Goal: Task Accomplishment & Management: Complete application form

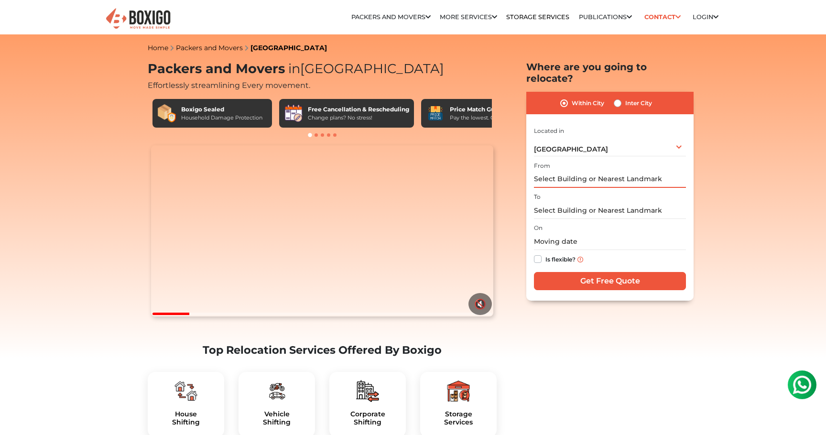
click at [635, 171] on input "text" at bounding box center [610, 179] width 152 height 17
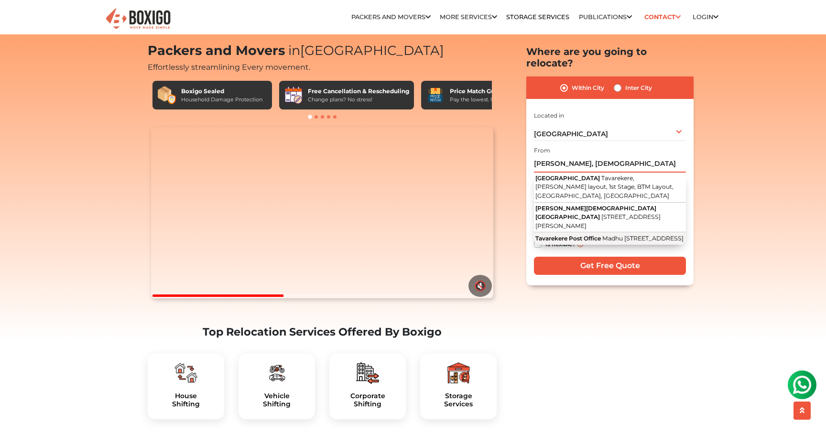
scroll to position [24, 0]
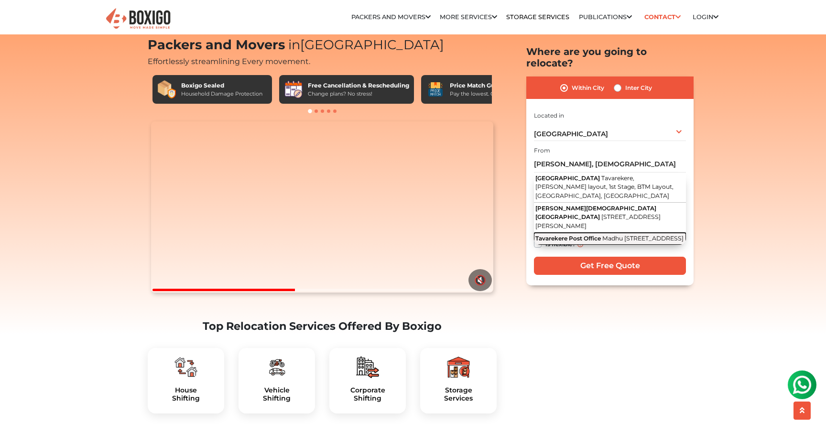
click at [628, 240] on button "Tavarekere Post Office Madhu [STREET_ADDRESS][PERSON_NAME]" at bounding box center [610, 239] width 152 height 12
type input "Tavarekere Post Office, [STREET_ADDRESS]"
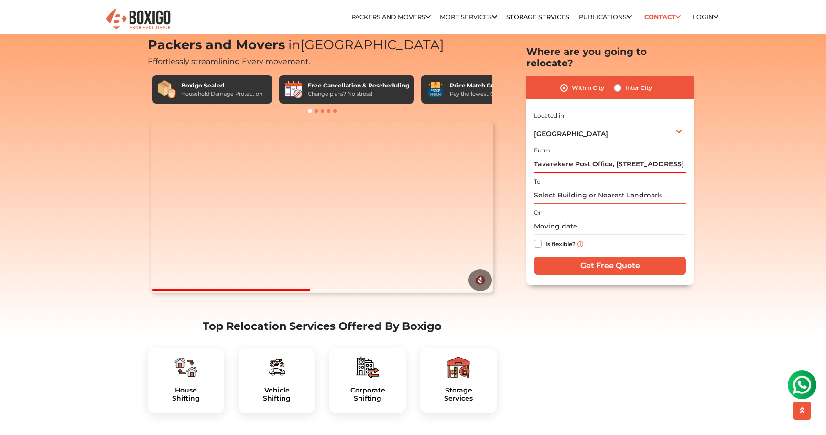
click at [595, 188] on input "text" at bounding box center [610, 195] width 152 height 17
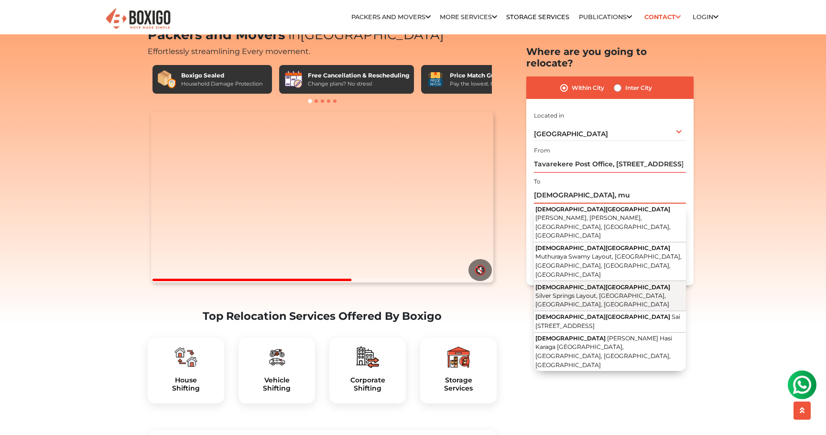
scroll to position [47, 0]
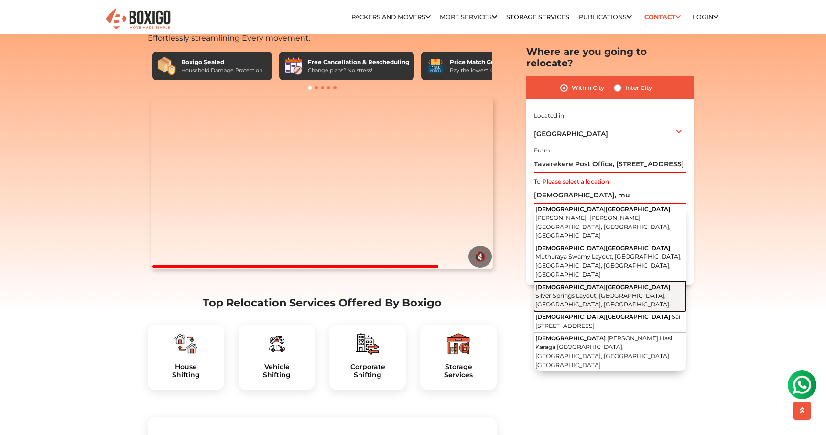
click at [626, 292] on span "Silver Springs Layout, [GEOGRAPHIC_DATA], [GEOGRAPHIC_DATA], [GEOGRAPHIC_DATA]" at bounding box center [602, 300] width 134 height 16
type input "[GEOGRAPHIC_DATA], [STREET_ADDRESS]"
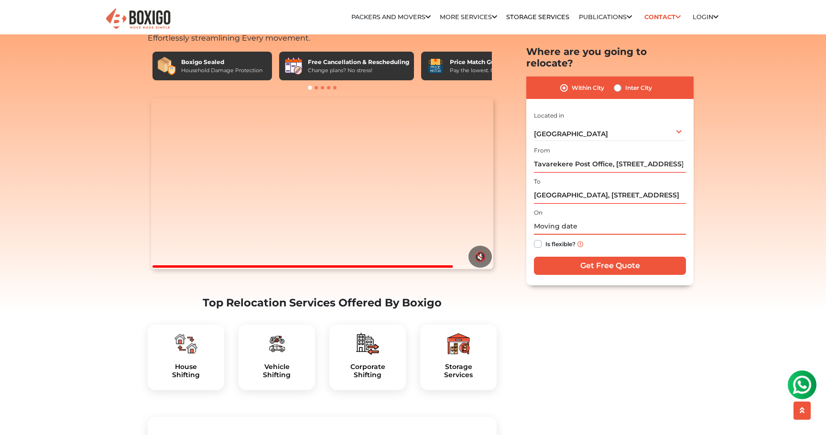
click at [581, 218] on input "text" at bounding box center [610, 226] width 152 height 17
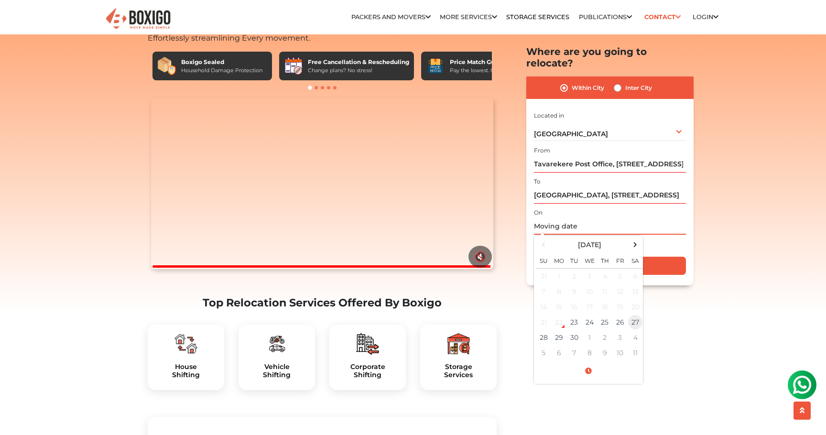
click at [636, 315] on td "27" at bounding box center [635, 322] width 15 height 15
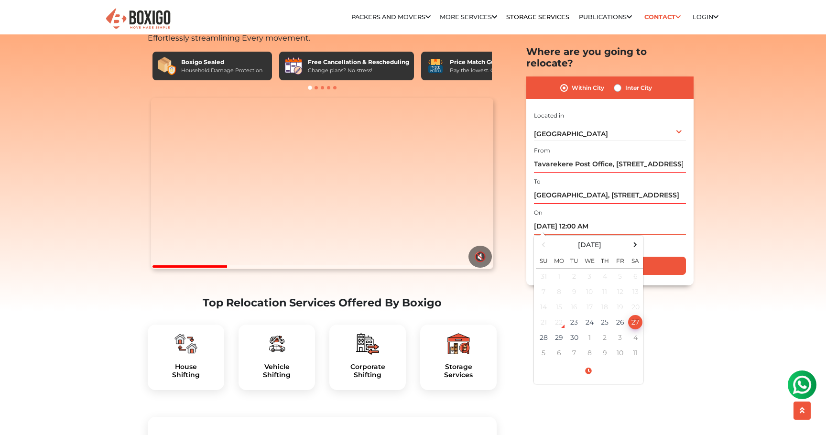
click at [583, 218] on input "[DATE] 12:00 AM" at bounding box center [610, 226] width 152 height 17
click at [637, 315] on td "27" at bounding box center [635, 322] width 15 height 15
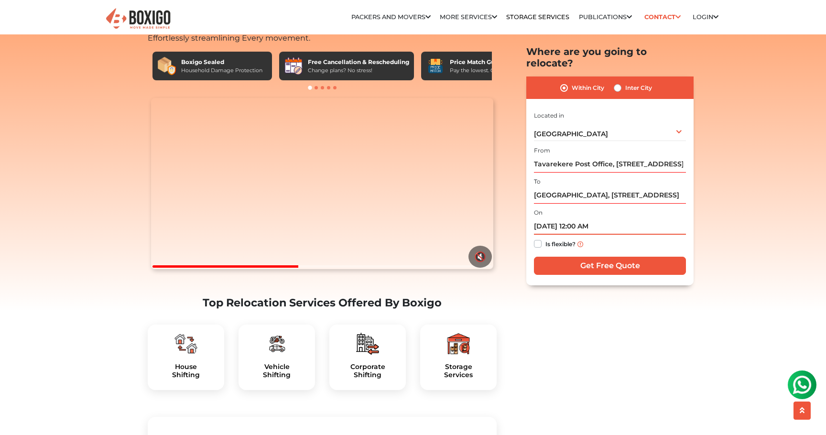
click at [585, 218] on input "[DATE] 12:00 AM" at bounding box center [610, 226] width 152 height 17
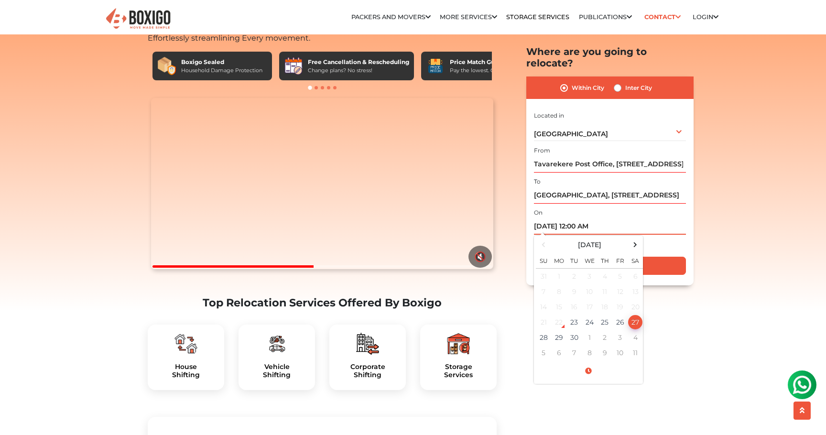
click at [595, 218] on input "[DATE] 12:00 AM" at bounding box center [610, 226] width 152 height 17
type input "[DATE] 12:00 PM"
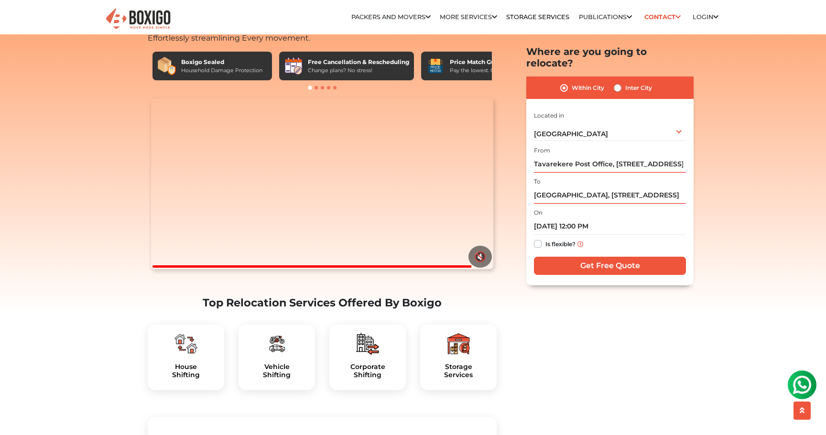
click at [545, 239] on label "Is flexible?" at bounding box center [560, 244] width 30 height 10
click at [539, 239] on input "Is flexible?" at bounding box center [538, 244] width 8 height 10
checkbox input "true"
click at [599, 258] on input "Get Free Quote" at bounding box center [610, 266] width 152 height 18
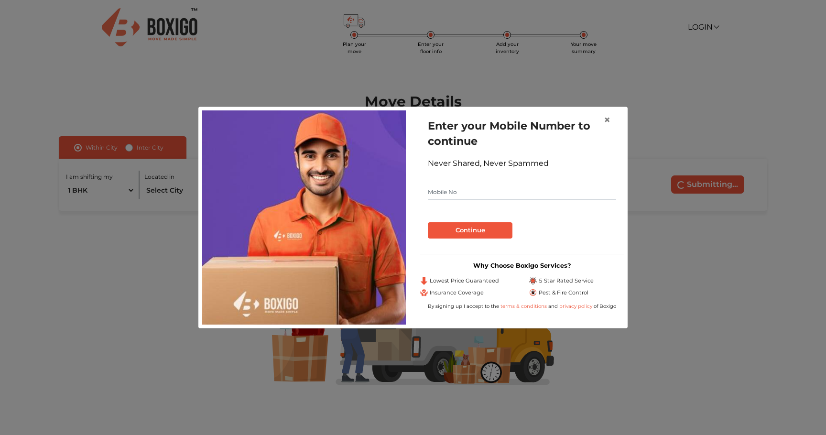
click at [505, 192] on input "text" at bounding box center [522, 192] width 188 height 15
type input "9738488189"
click at [505, 230] on button "Continue" at bounding box center [470, 230] width 85 height 16
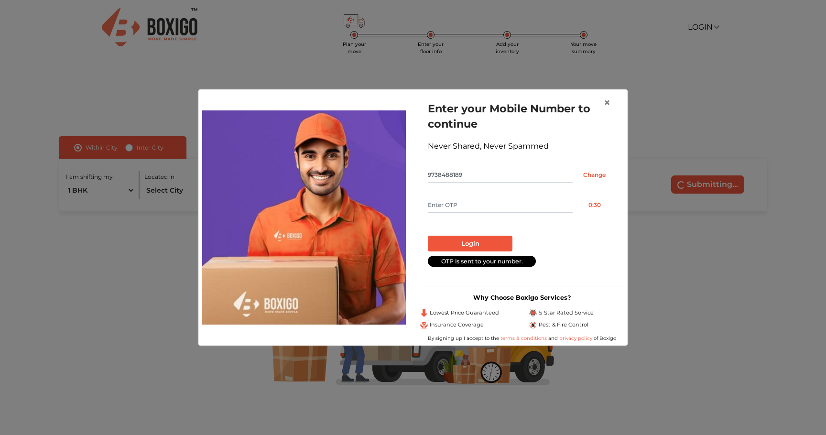
click at [502, 205] on input "text" at bounding box center [500, 204] width 145 height 15
type input "9971"
click at [495, 241] on button "Login" at bounding box center [470, 244] width 85 height 16
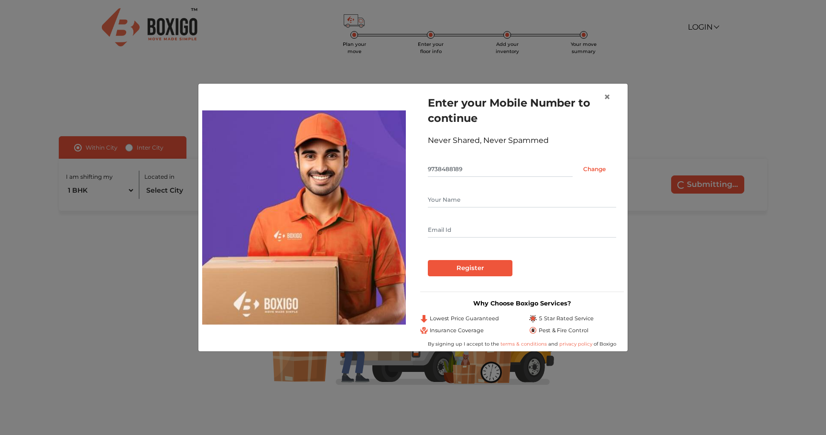
click at [459, 197] on input "text" at bounding box center [522, 199] width 188 height 15
type input "Ashok"
click at [480, 237] on input "text" at bounding box center [522, 229] width 188 height 15
type input "[EMAIL_ADDRESS][DOMAIN_NAME]"
click at [492, 267] on input "Register" at bounding box center [470, 268] width 85 height 16
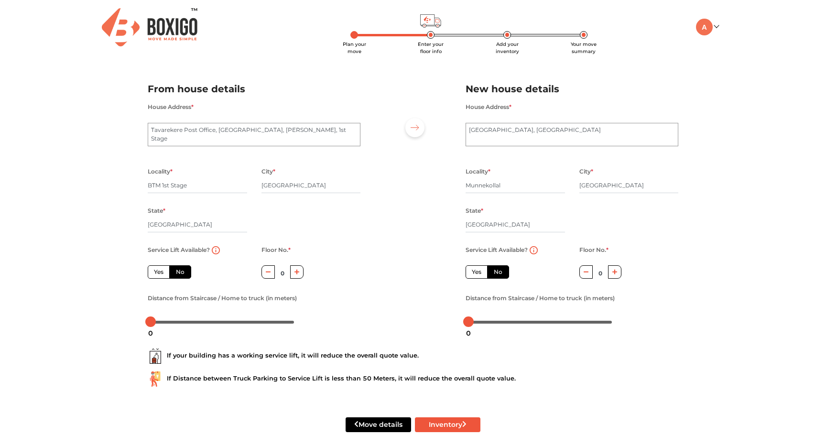
click at [302, 276] on button "button" at bounding box center [297, 271] width 14 height 13
type input "2"
click at [480, 276] on label "Yes" at bounding box center [477, 271] width 22 height 13
click at [478, 274] on input "Yes" at bounding box center [475, 271] width 6 height 6
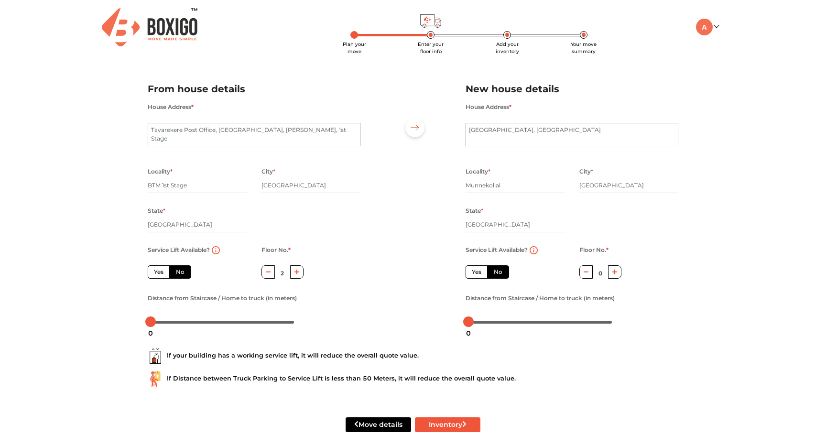
radio input "true"
radio input "false"
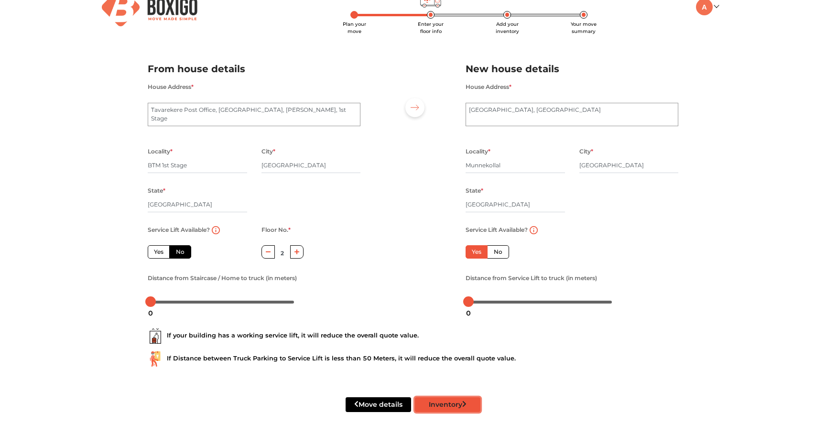
click at [447, 402] on button "Inventory" at bounding box center [447, 404] width 65 height 15
radio input "true"
click at [170, 167] on input "BTM 1st Stage" at bounding box center [197, 165] width 99 height 15
type input "BTM Stage"
radio input "true"
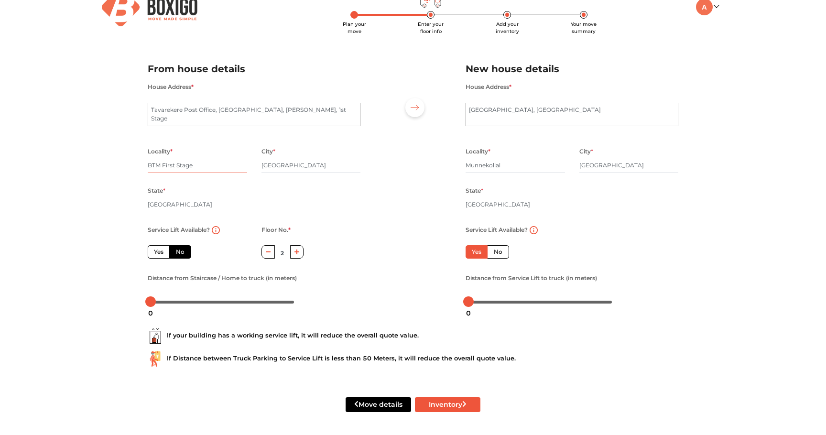
type input "BTM First Stage"
click at [95, 218] on div "Plan your move Enter your floor info Add your inventory Your move summary My Mo…" at bounding box center [413, 207] width 826 height 455
click at [448, 405] on button "Inventory" at bounding box center [447, 404] width 65 height 15
radio input "true"
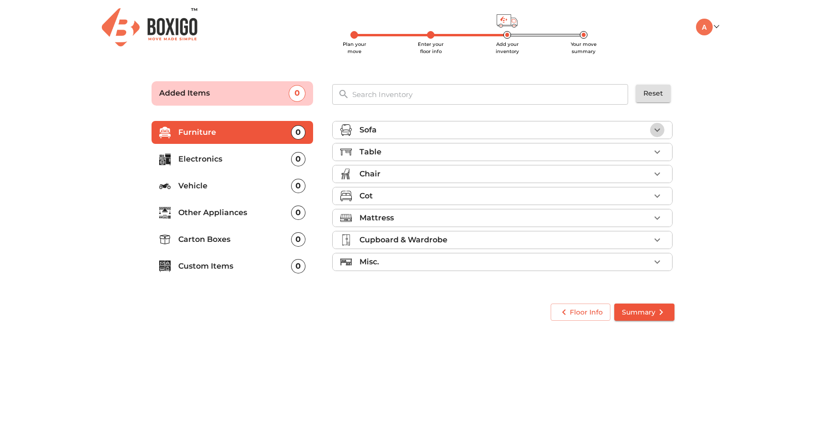
click at [656, 130] on icon "button" at bounding box center [657, 130] width 6 height 3
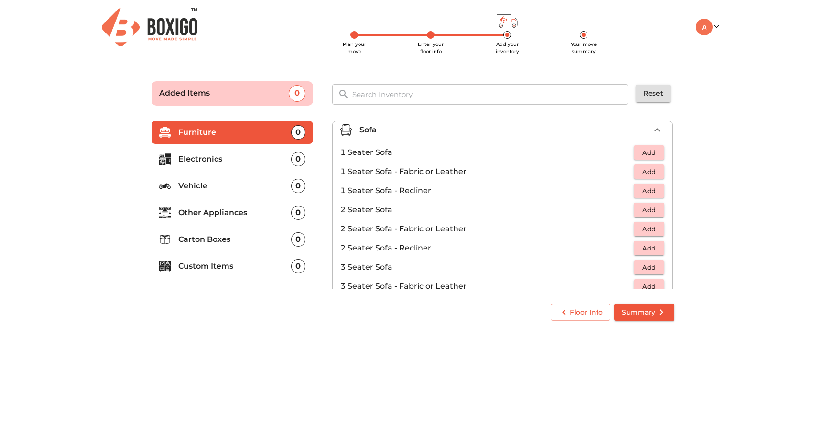
click at [644, 191] on span "Add" at bounding box center [649, 190] width 21 height 11
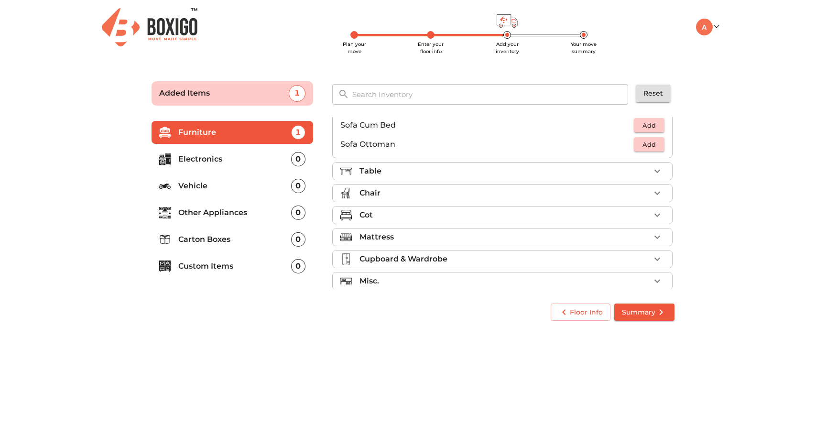
scroll to position [283, 0]
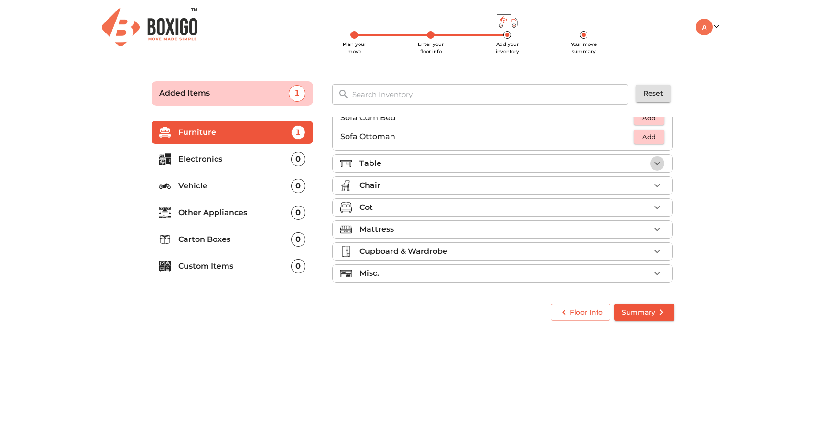
click at [658, 165] on icon "button" at bounding box center [657, 163] width 11 height 11
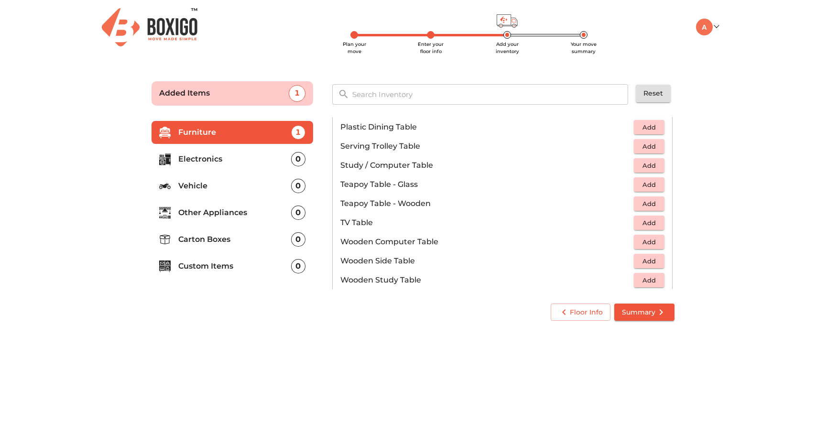
scroll to position [534, 0]
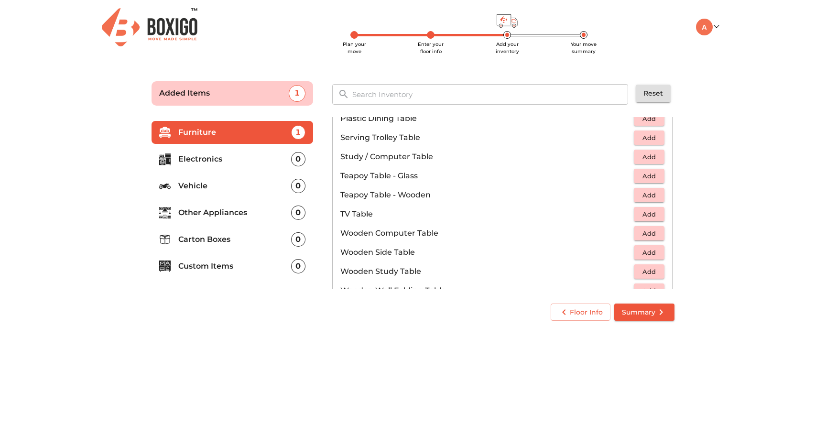
click at [645, 214] on span "Add" at bounding box center [649, 214] width 21 height 11
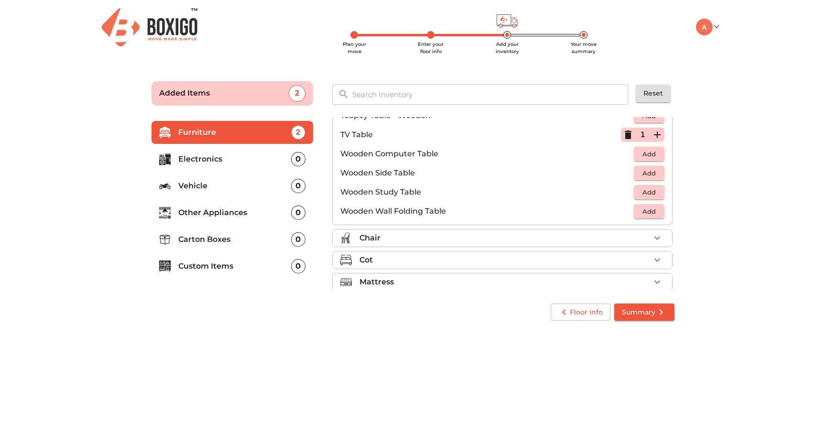
scroll to position [623, 0]
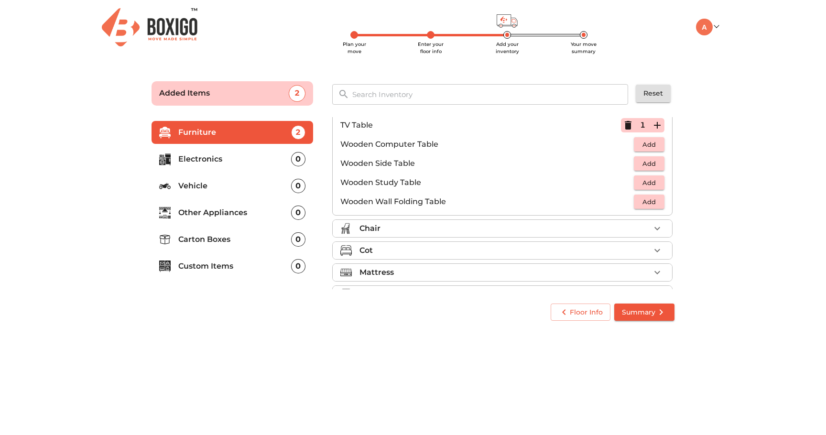
click at [583, 224] on div "Chair" at bounding box center [504, 228] width 291 height 11
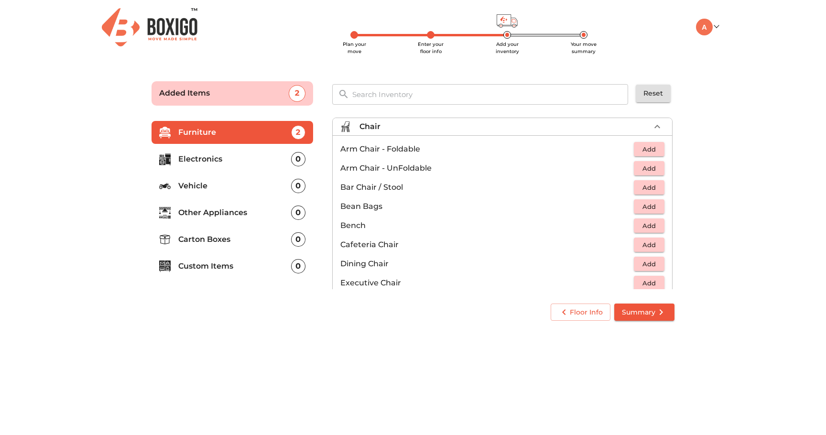
scroll to position [49, 0]
click at [645, 167] on span "Add" at bounding box center [649, 166] width 21 height 11
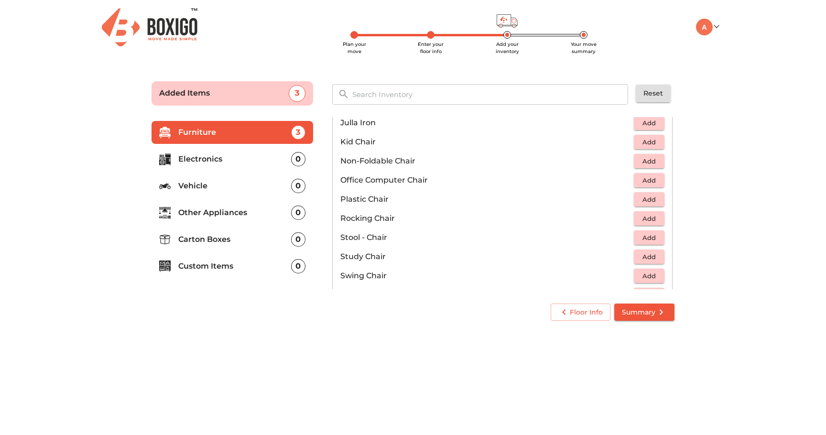
scroll to position [287, 0]
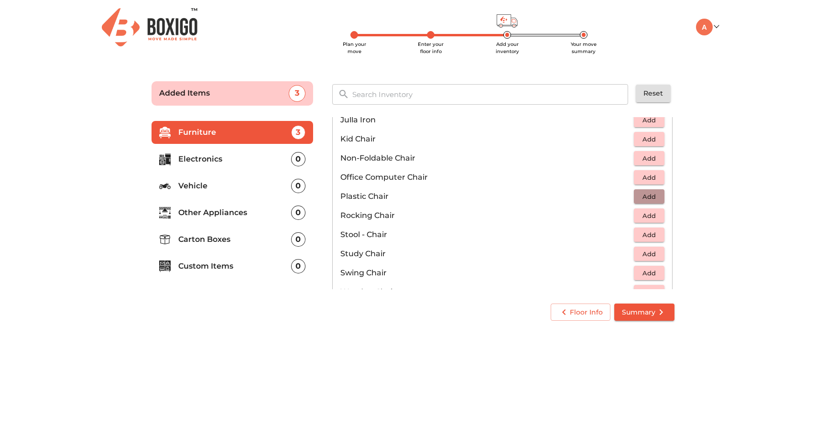
click at [640, 195] on span "Add" at bounding box center [649, 196] width 21 height 11
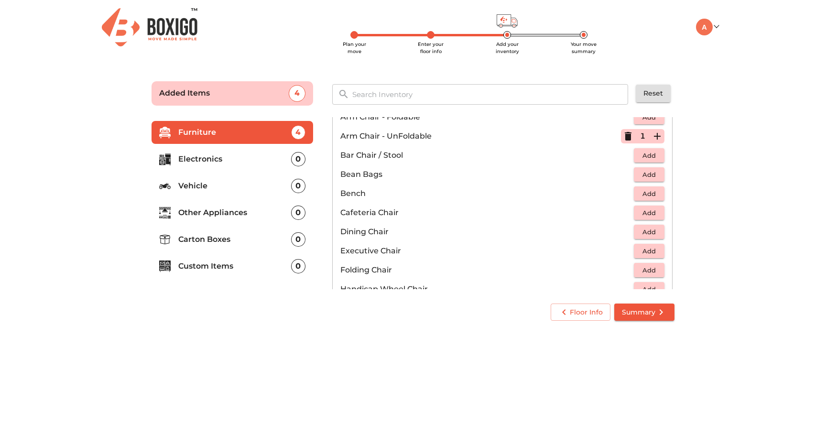
scroll to position [64, 0]
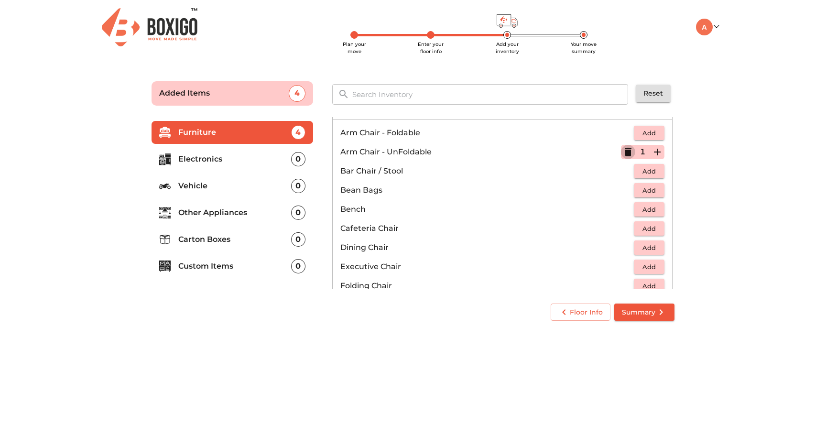
click at [628, 154] on icon "button" at bounding box center [628, 152] width 7 height 9
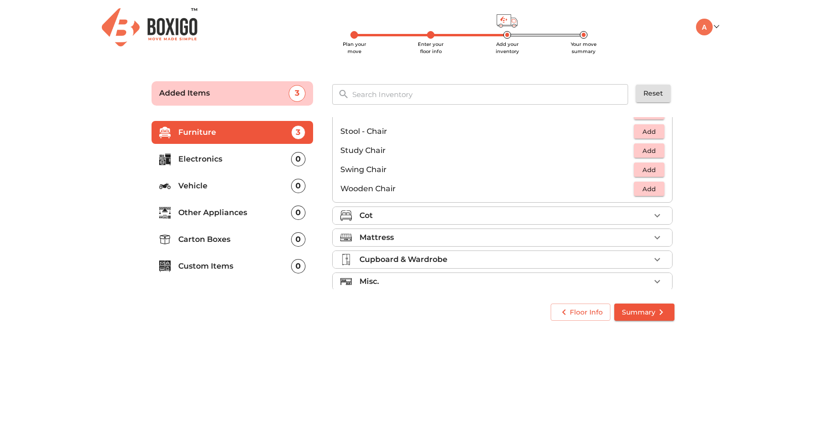
scroll to position [399, 0]
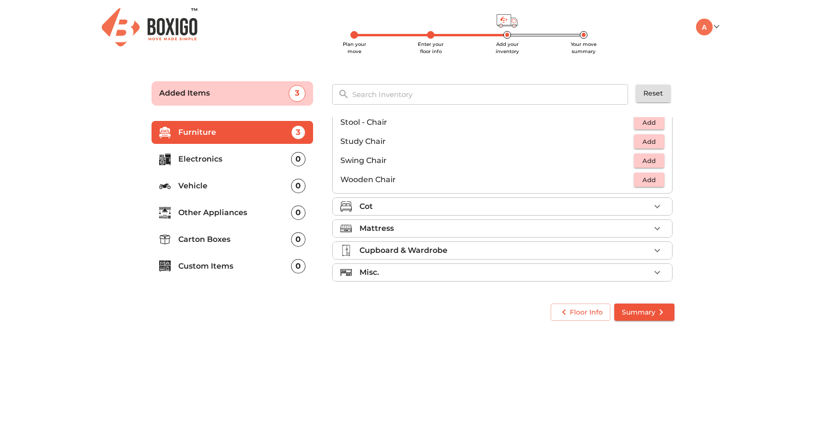
click at [562, 207] on div "Cot" at bounding box center [504, 206] width 291 height 11
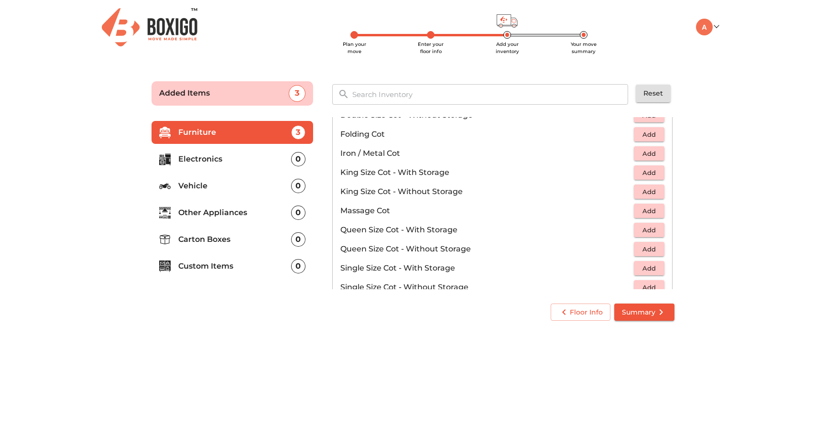
scroll to position [237, 0]
click at [649, 211] on span "Add" at bounding box center [649, 211] width 21 height 11
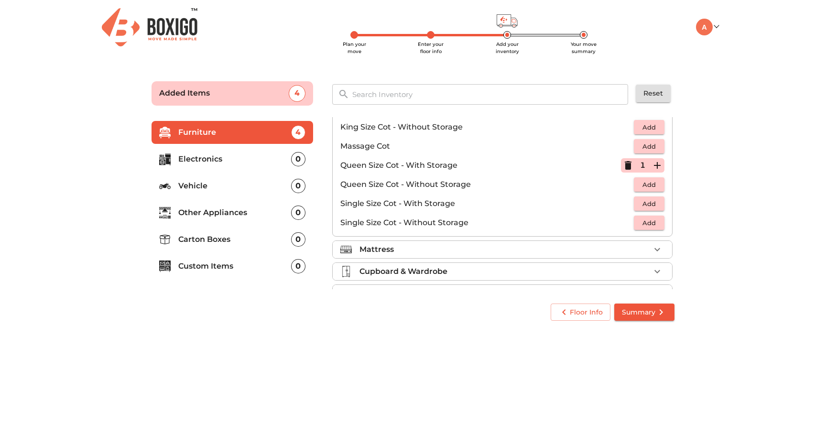
scroll to position [300, 0]
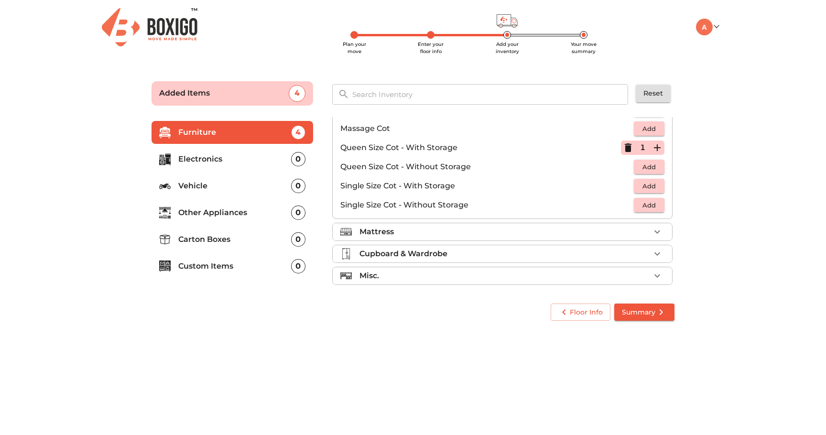
click at [621, 229] on div "Mattress" at bounding box center [504, 231] width 291 height 11
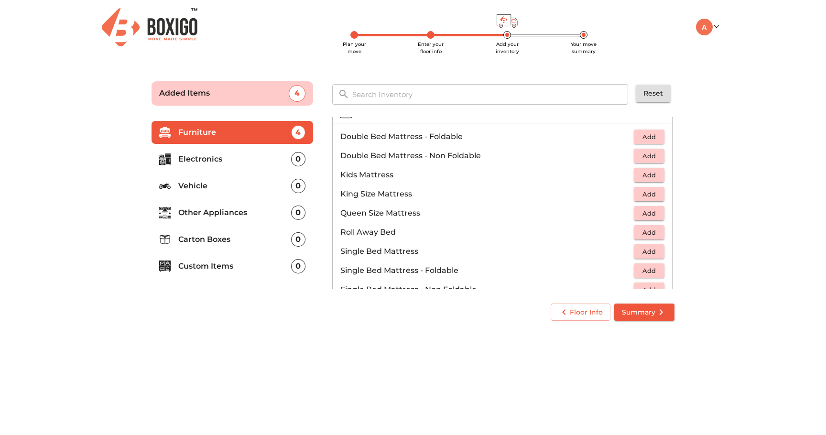
scroll to position [98, 0]
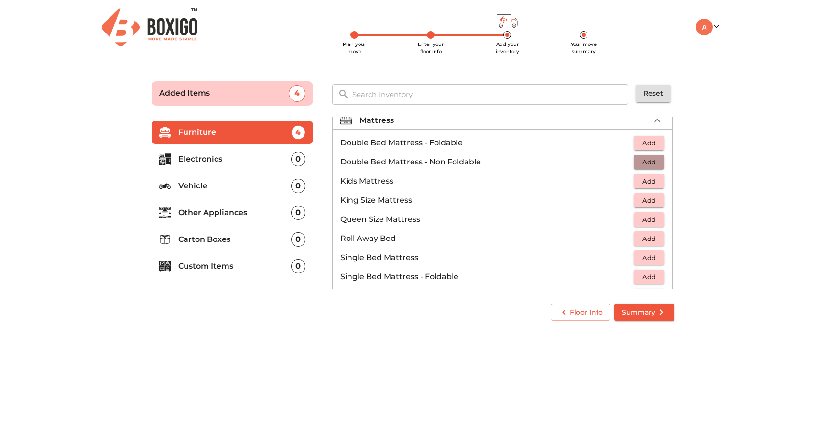
click at [654, 163] on span "Add" at bounding box center [649, 162] width 21 height 11
click at [657, 162] on icon "button" at bounding box center [657, 162] width 7 height 7
click at [627, 164] on icon "button" at bounding box center [627, 161] width 11 height 11
click at [627, 164] on icon "button" at bounding box center [628, 162] width 7 height 9
click at [651, 220] on span "Add" at bounding box center [649, 219] width 21 height 11
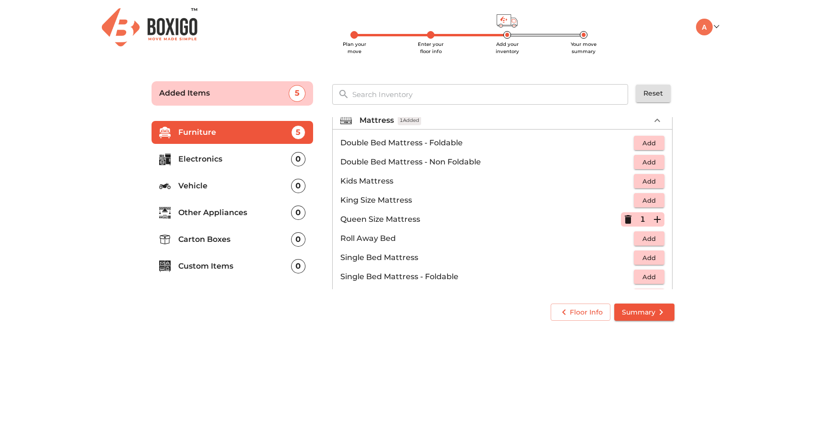
click at [657, 218] on icon "button" at bounding box center [657, 219] width 7 height 7
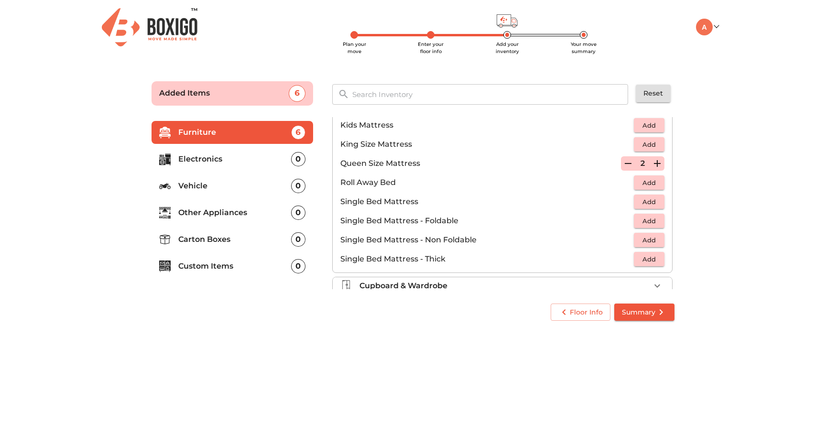
scroll to position [163, 0]
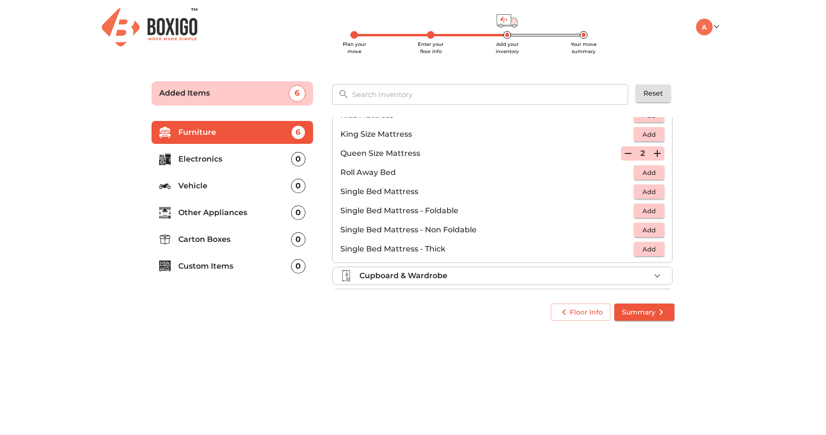
click at [652, 192] on span "Add" at bounding box center [649, 191] width 21 height 11
click at [626, 193] on icon "button" at bounding box center [628, 191] width 7 height 9
click at [653, 194] on span "Add" at bounding box center [649, 191] width 21 height 11
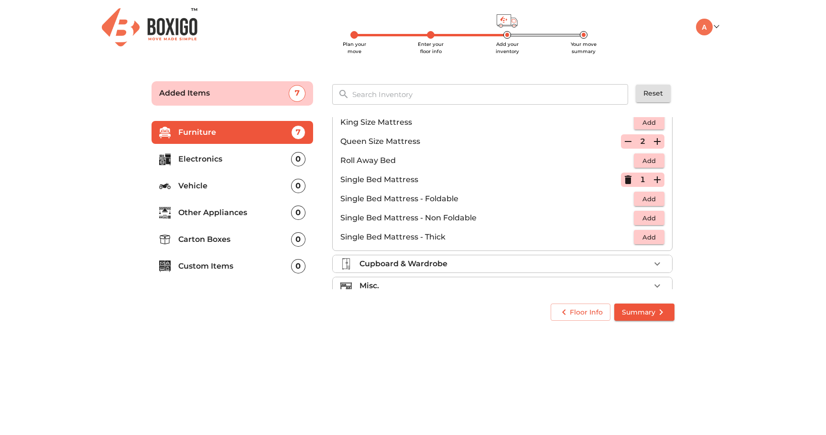
scroll to position [189, 0]
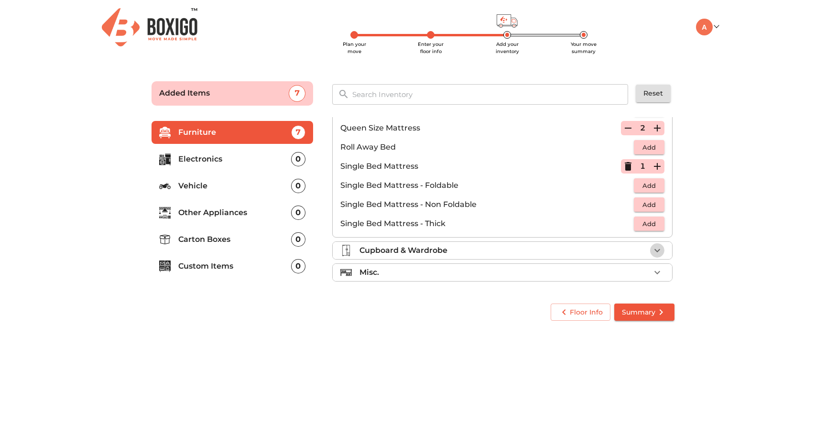
click at [661, 250] on icon "button" at bounding box center [657, 250] width 11 height 11
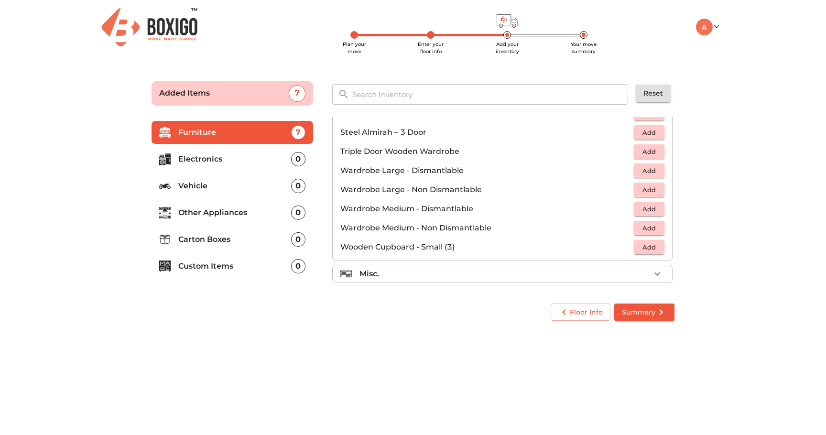
scroll to position [323, 0]
click at [659, 272] on icon "button" at bounding box center [657, 272] width 6 height 3
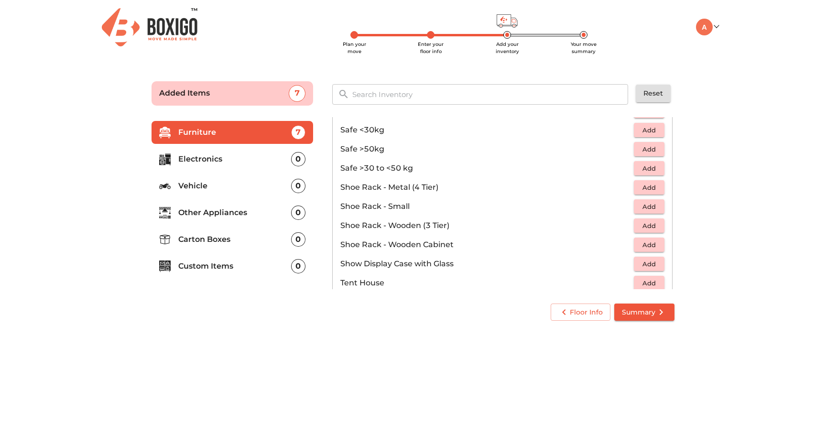
scroll to position [514, 0]
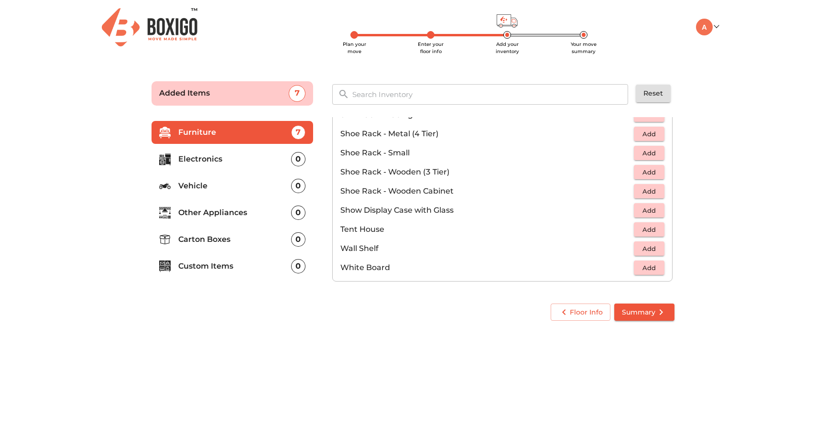
click at [220, 157] on p "Electronics" at bounding box center [234, 158] width 113 height 11
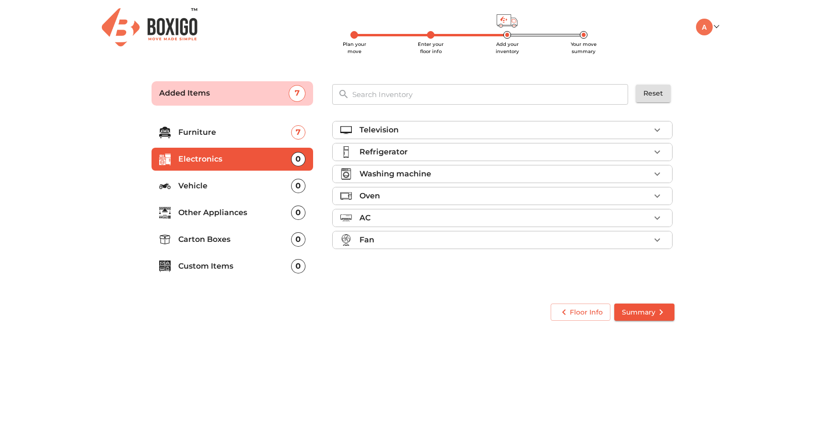
scroll to position [0, 0]
click at [661, 136] on button "button" at bounding box center [657, 130] width 14 height 14
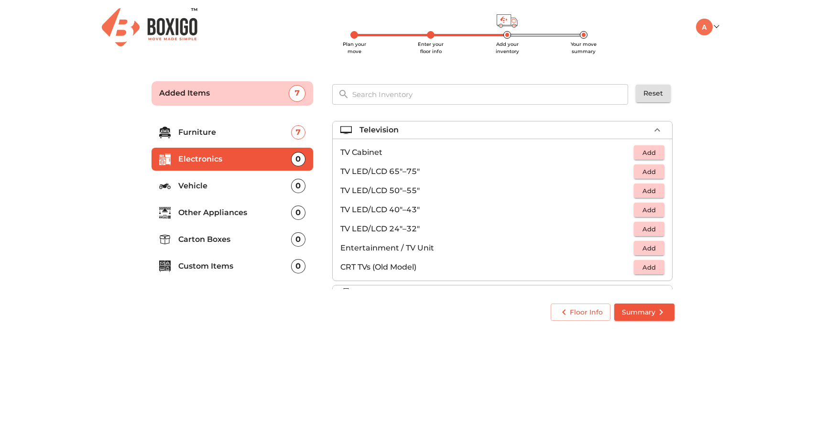
click at [649, 192] on span "Add" at bounding box center [649, 190] width 21 height 11
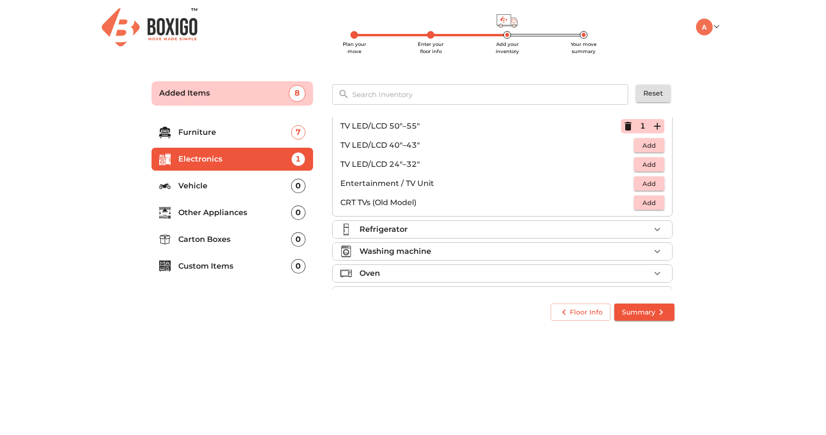
scroll to position [68, 0]
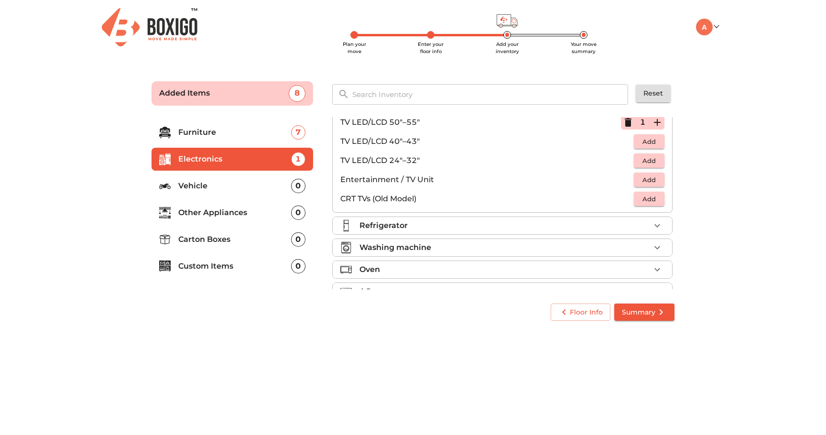
click at [652, 224] on icon "button" at bounding box center [657, 225] width 11 height 11
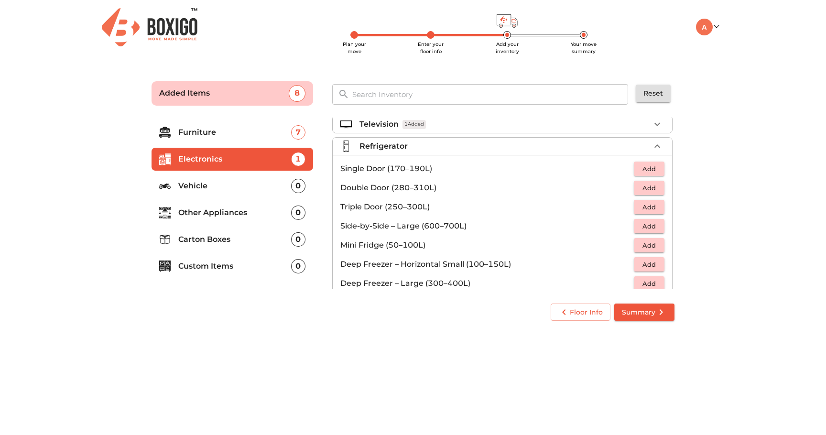
scroll to position [5, 0]
click at [649, 166] on span "Add" at bounding box center [649, 169] width 21 height 11
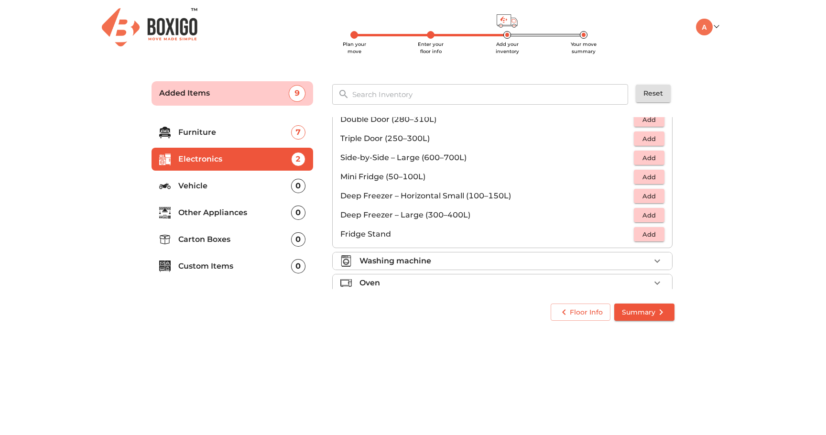
scroll to position [129, 0]
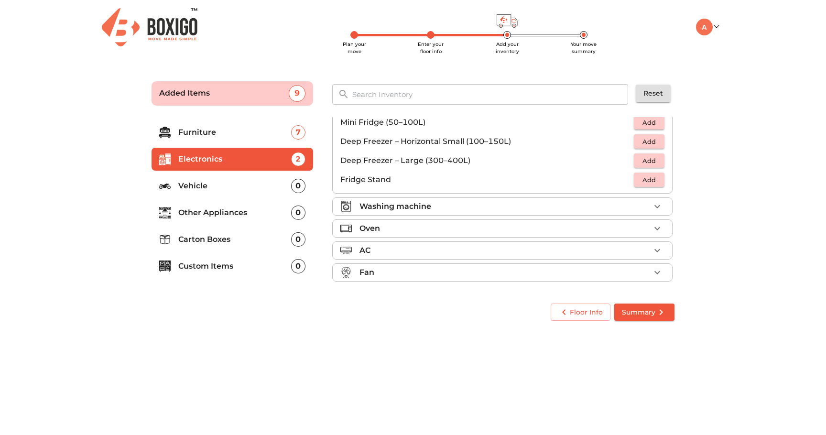
click at [531, 245] on div "AC" at bounding box center [504, 250] width 291 height 11
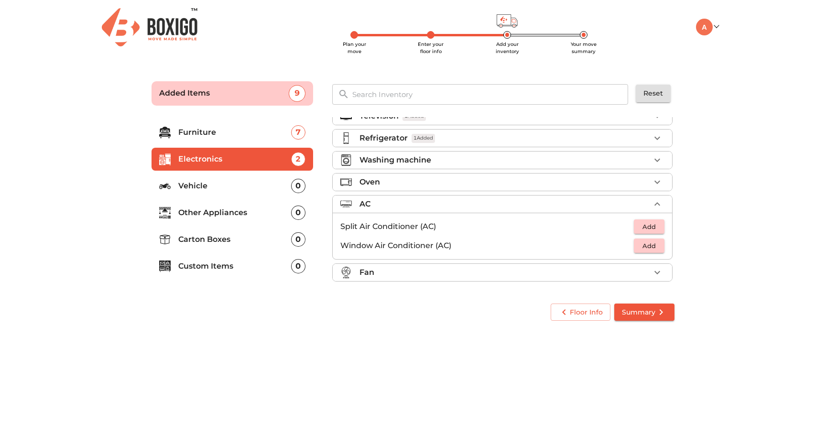
scroll to position [14, 0]
click at [518, 277] on div "Fan" at bounding box center [504, 272] width 291 height 11
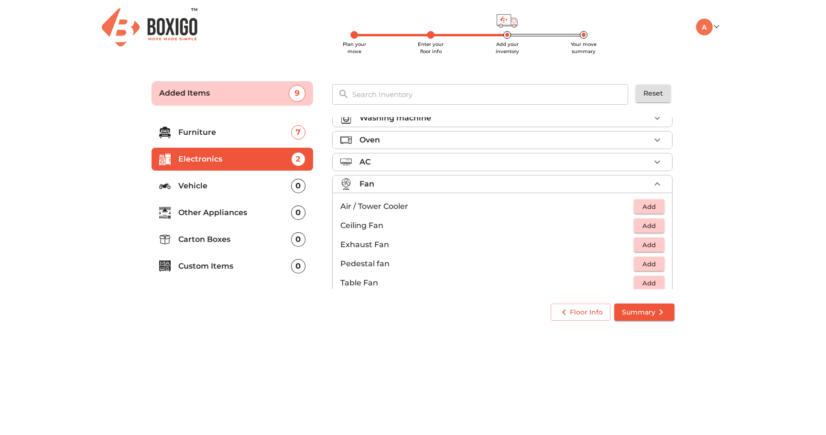
scroll to position [71, 0]
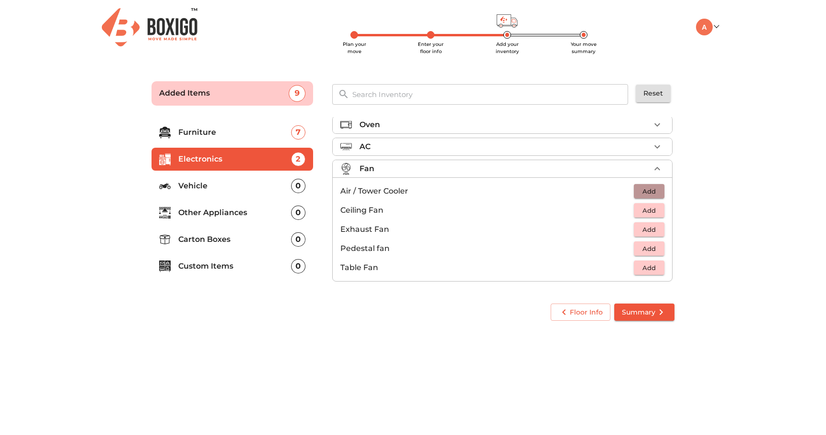
click at [657, 188] on span "Add" at bounding box center [649, 191] width 21 height 11
click at [657, 192] on icon "button" at bounding box center [657, 191] width 7 height 7
click at [208, 188] on p "Vehicle" at bounding box center [234, 185] width 113 height 11
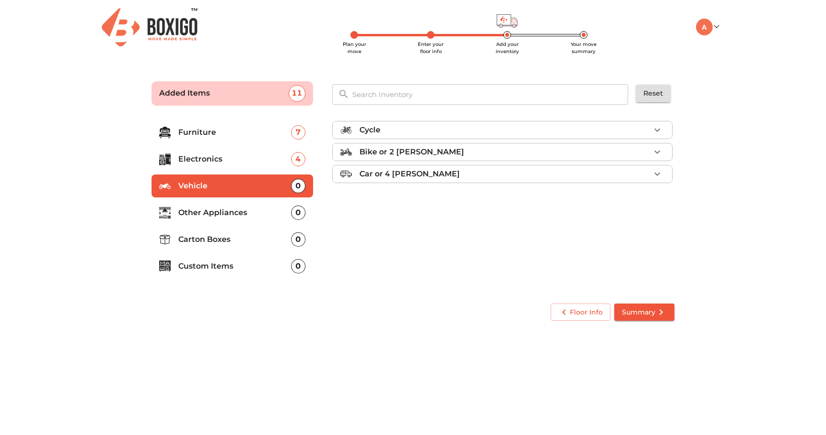
click at [231, 215] on p "Other Appliances" at bounding box center [234, 212] width 113 height 11
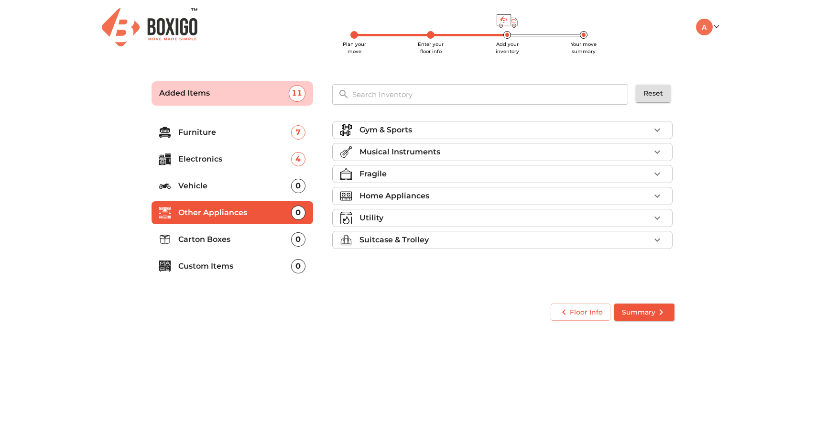
click at [661, 152] on icon "button" at bounding box center [657, 151] width 11 height 11
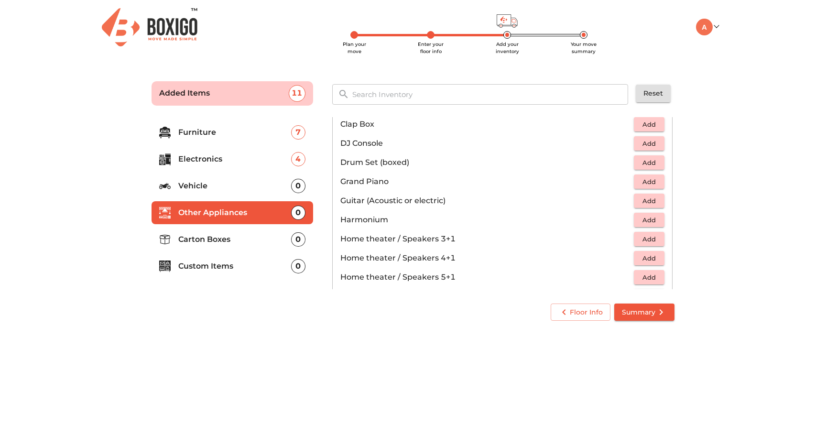
scroll to position [70, 0]
click at [649, 202] on span "Add" at bounding box center [649, 200] width 21 height 11
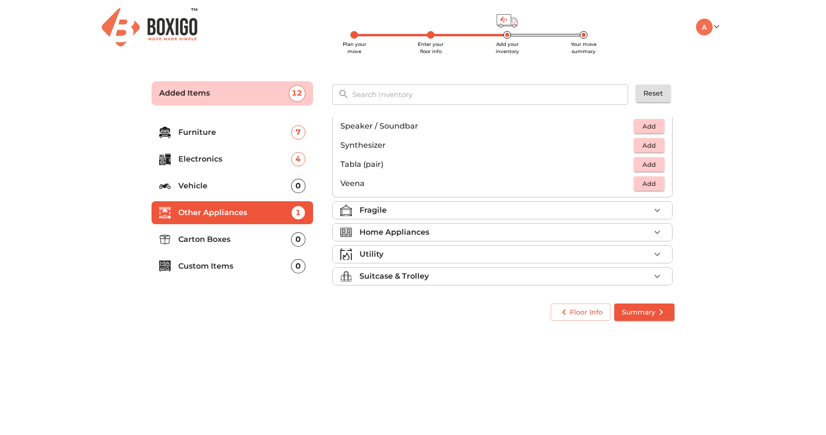
scroll to position [339, 0]
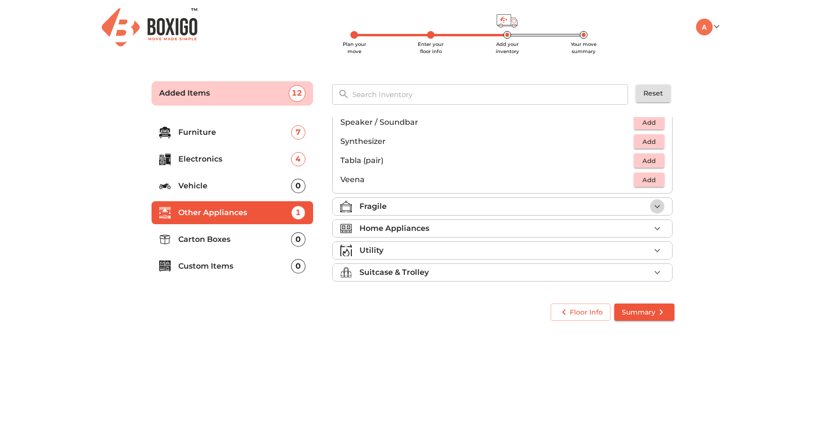
click at [658, 206] on icon "button" at bounding box center [657, 206] width 6 height 3
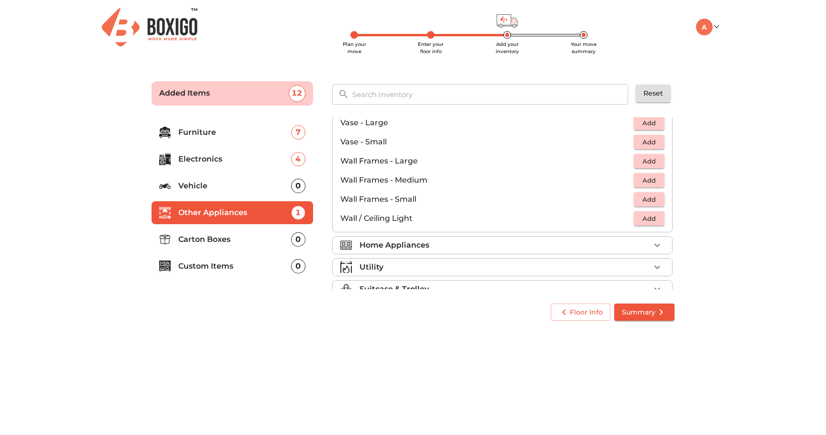
scroll to position [639, 0]
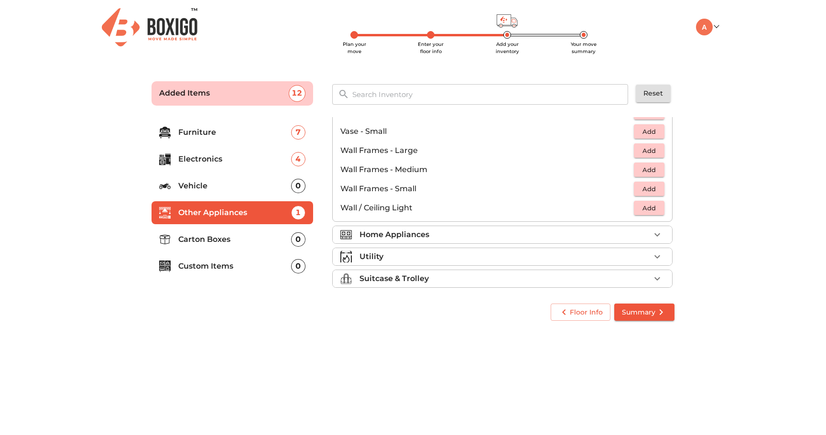
click at [645, 235] on div "Home Appliances" at bounding box center [504, 234] width 291 height 11
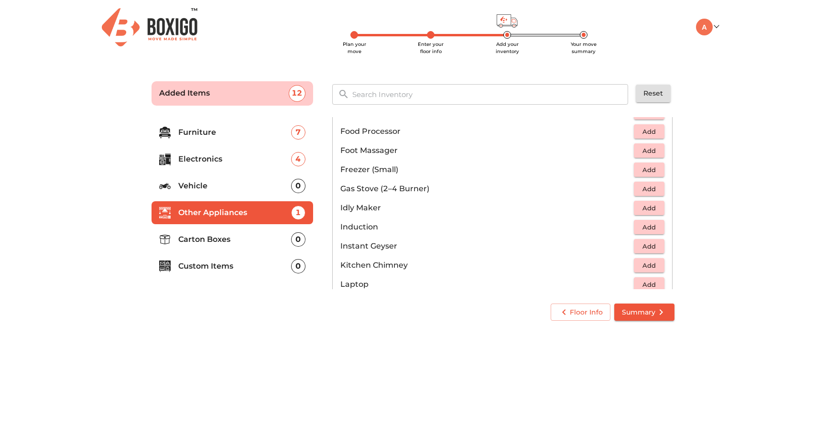
scroll to position [356, 0]
click at [647, 186] on span "Add" at bounding box center [649, 187] width 21 height 11
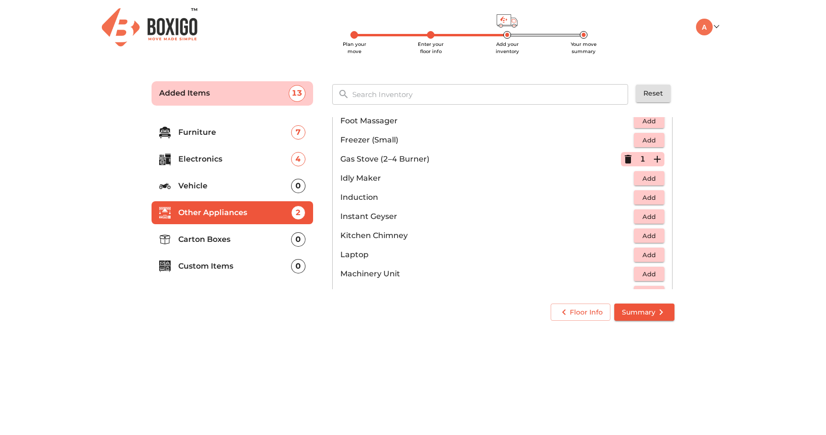
scroll to position [388, 0]
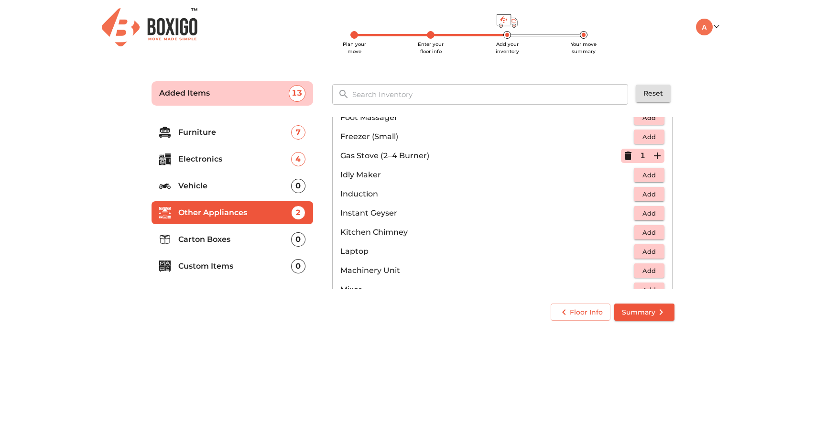
click at [642, 196] on span "Add" at bounding box center [649, 194] width 21 height 11
click at [652, 254] on span "Add" at bounding box center [649, 251] width 21 height 11
click at [652, 254] on icon "button" at bounding box center [657, 251] width 11 height 11
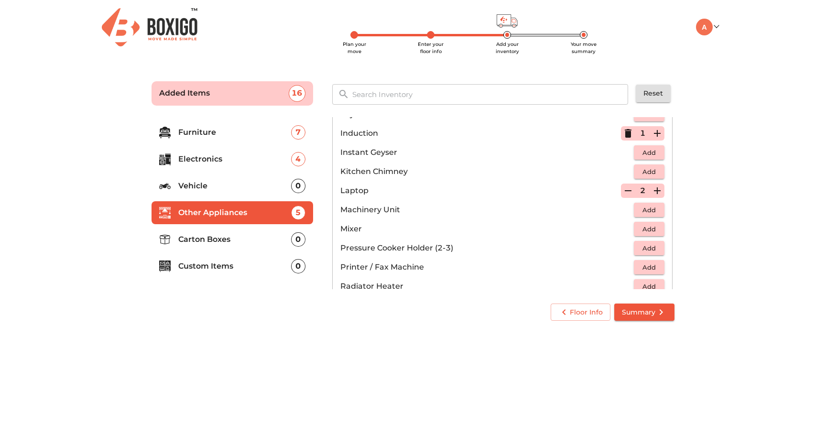
scroll to position [449, 0]
click at [645, 248] on span "Add" at bounding box center [649, 247] width 21 height 11
click at [629, 249] on icon "button" at bounding box center [628, 247] width 7 height 9
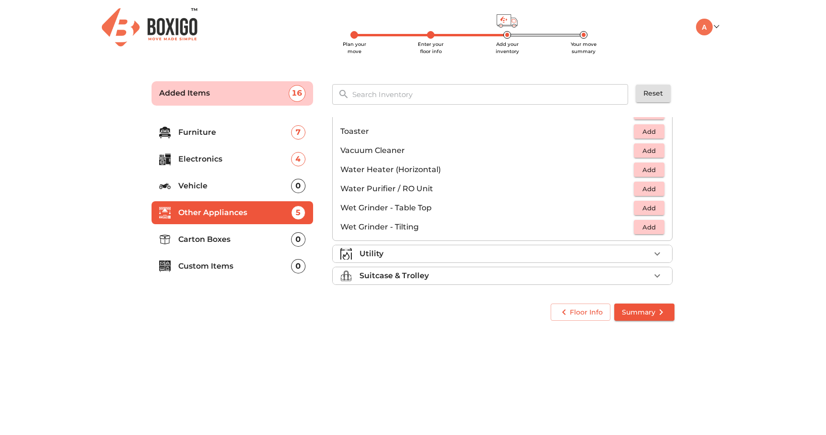
scroll to position [664, 0]
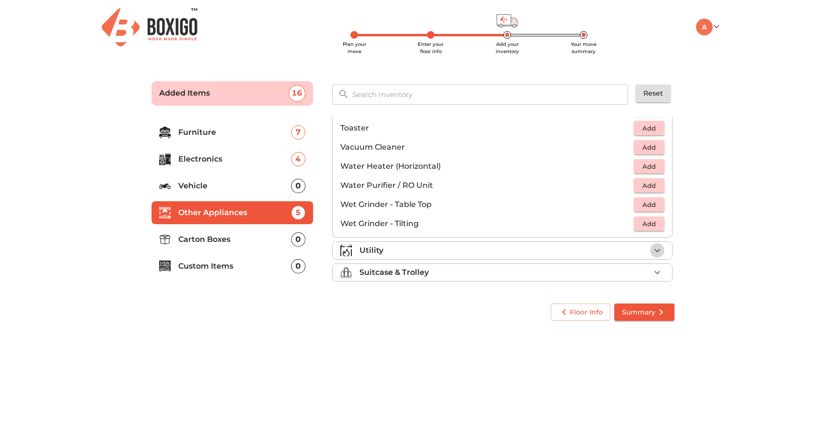
click at [661, 251] on icon "button" at bounding box center [657, 250] width 11 height 11
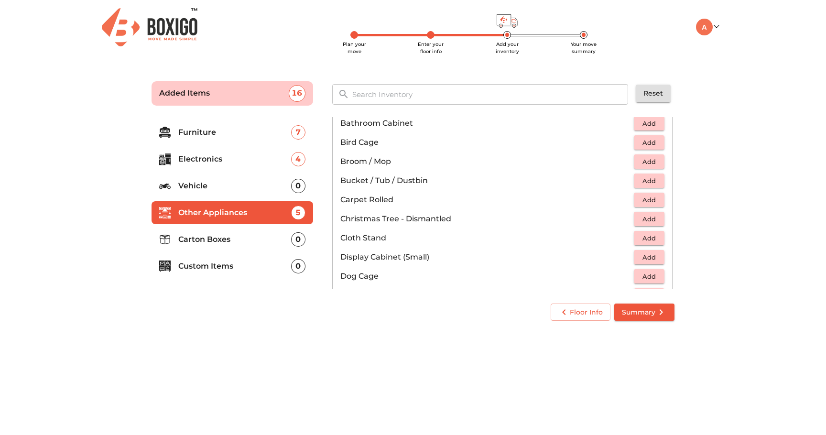
scroll to position [178, 0]
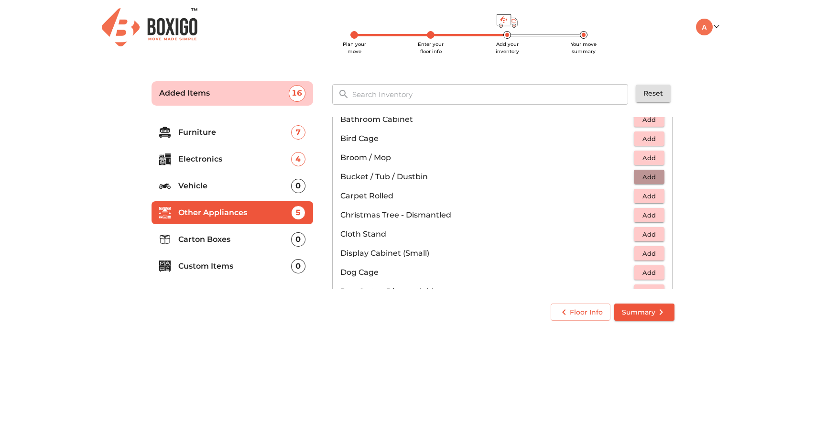
click at [644, 182] on button "Add" at bounding box center [649, 177] width 31 height 15
click at [649, 163] on span "Add" at bounding box center [649, 157] width 21 height 11
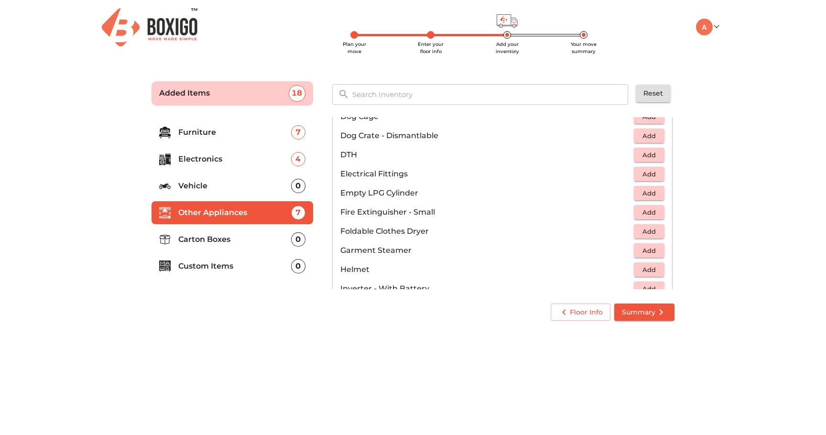
click at [653, 196] on span "Add" at bounding box center [649, 193] width 21 height 11
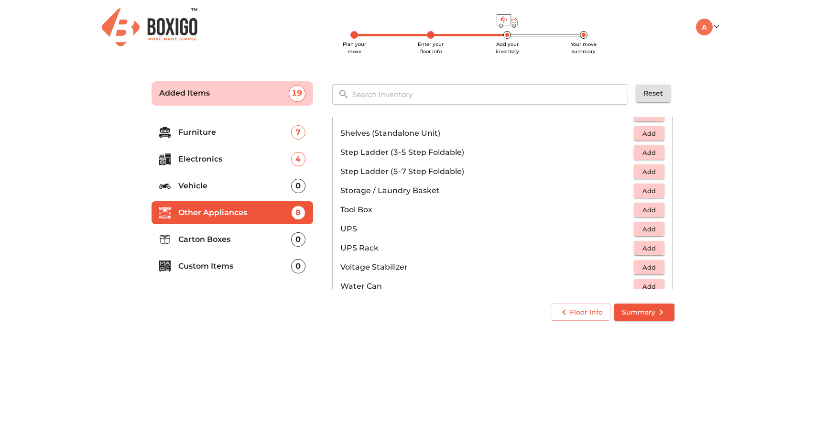
scroll to position [576, 0]
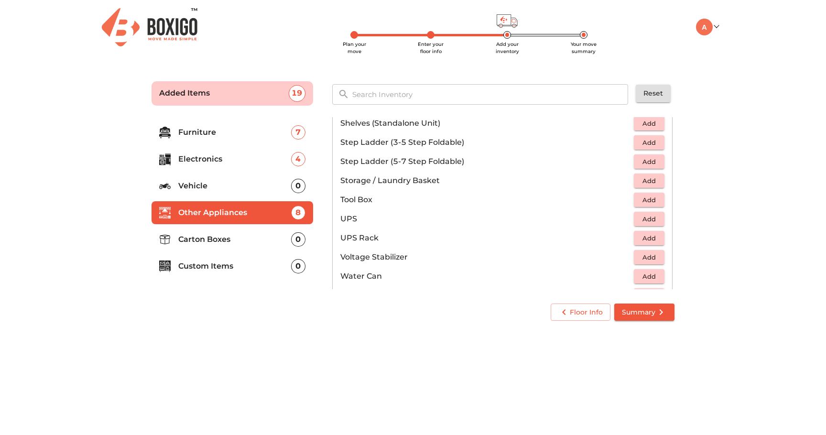
click at [655, 185] on span "Add" at bounding box center [649, 180] width 21 height 11
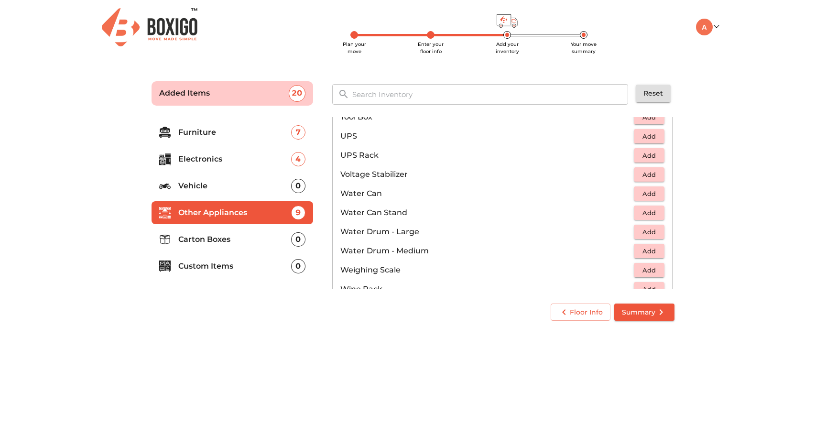
scroll to position [674, 0]
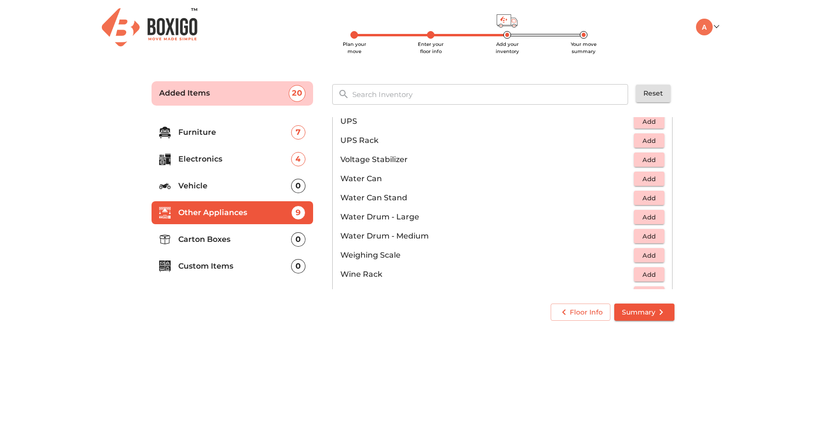
click at [651, 186] on li "Water Can Add" at bounding box center [502, 178] width 339 height 19
click at [658, 180] on span "Add" at bounding box center [649, 179] width 21 height 11
click at [658, 180] on icon "button" at bounding box center [657, 178] width 11 height 11
click at [646, 197] on span "Add" at bounding box center [649, 198] width 21 height 11
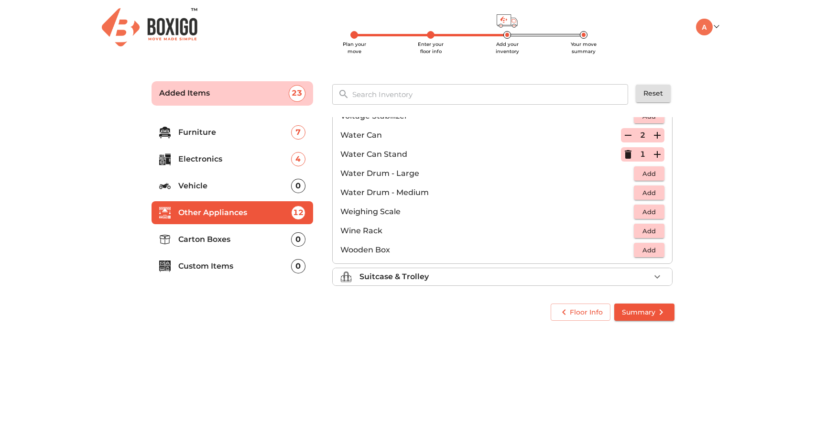
scroll to position [721, 0]
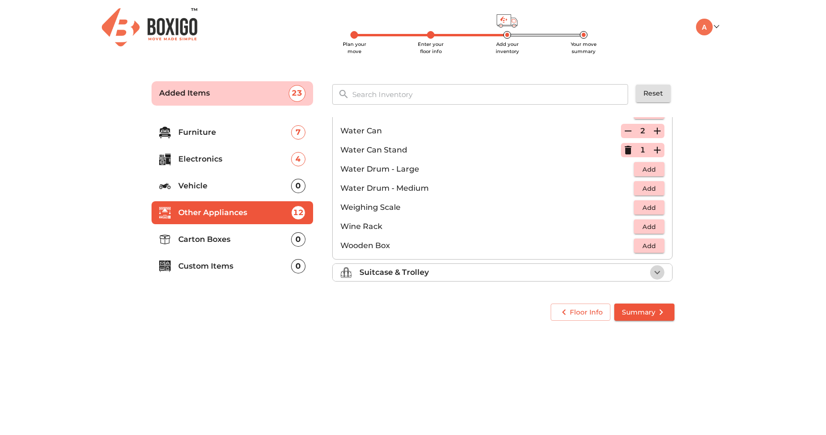
click at [653, 272] on icon "button" at bounding box center [657, 272] width 11 height 11
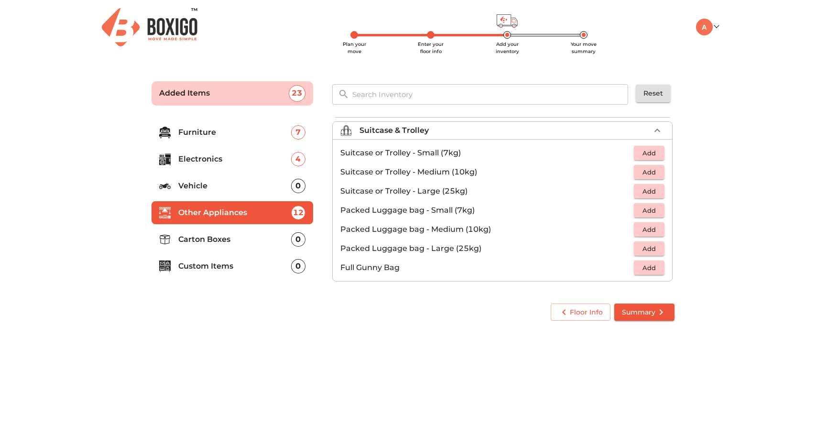
scroll to position [109, 0]
click at [658, 251] on span "Add" at bounding box center [649, 248] width 21 height 11
click at [661, 231] on button "Add" at bounding box center [649, 229] width 31 height 15
click at [658, 231] on icon "button" at bounding box center [657, 229] width 11 height 11
click at [261, 237] on p "Carton Boxes" at bounding box center [234, 239] width 113 height 11
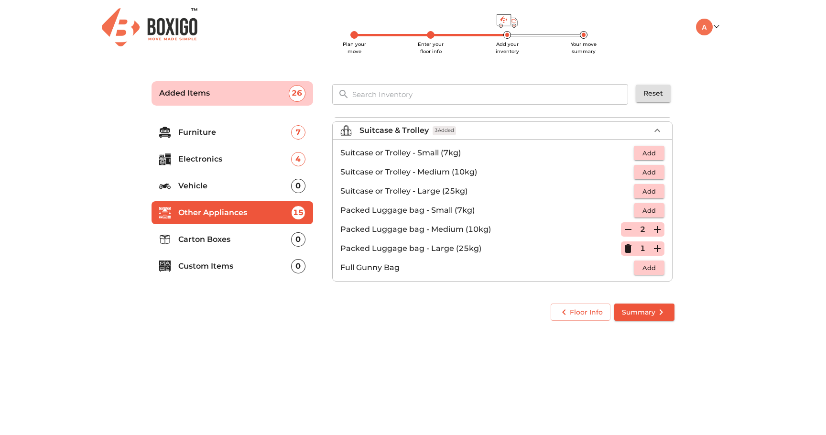
scroll to position [0, 0]
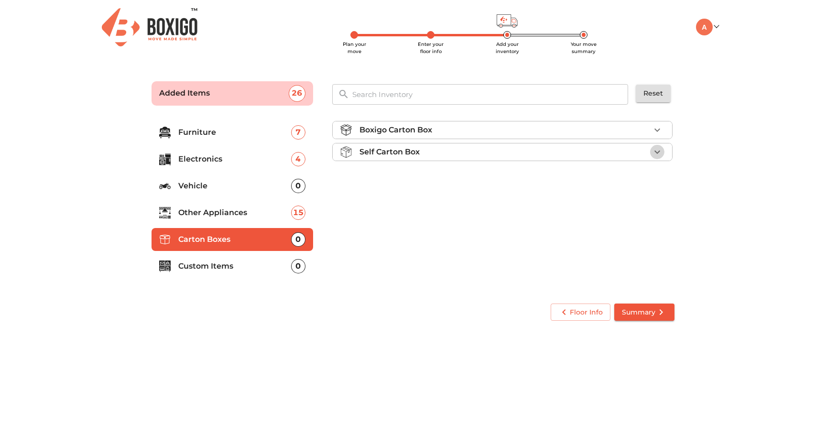
click at [662, 153] on icon "button" at bounding box center [657, 151] width 11 height 11
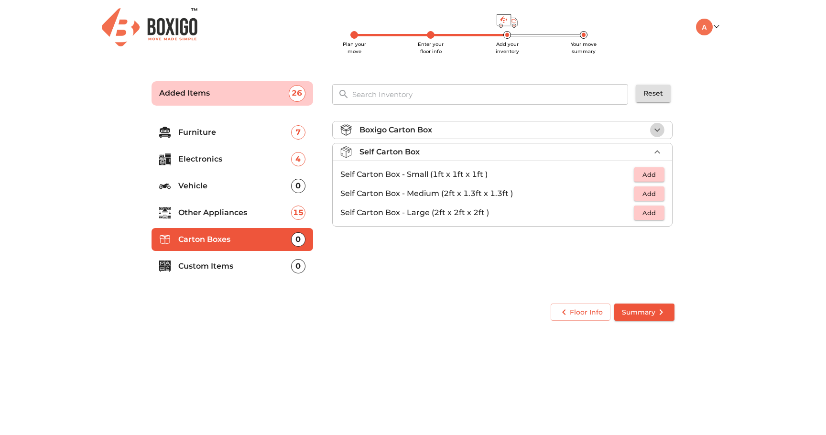
click at [656, 131] on icon "button" at bounding box center [657, 129] width 11 height 11
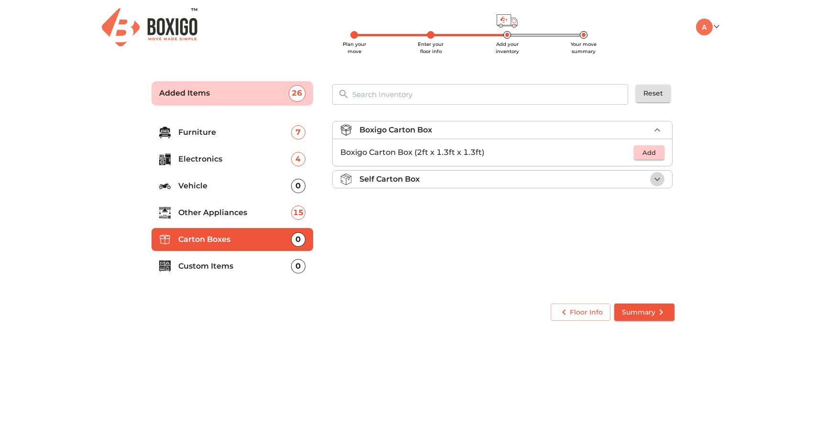
click at [659, 177] on icon "button" at bounding box center [657, 179] width 11 height 11
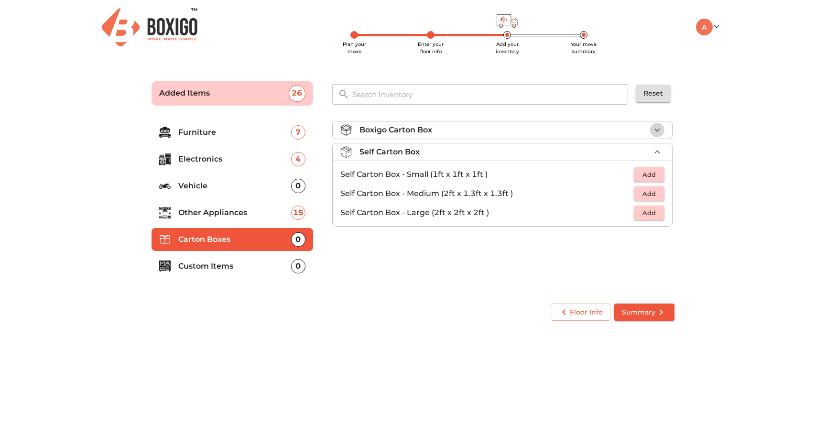
click at [660, 133] on icon "button" at bounding box center [657, 129] width 11 height 11
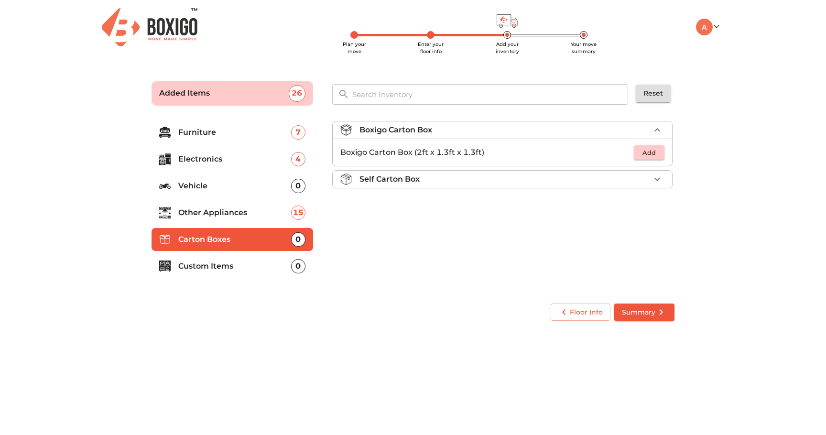
click at [657, 157] on span "Add" at bounding box center [649, 152] width 21 height 11
click at [657, 157] on icon "button" at bounding box center [657, 152] width 11 height 11
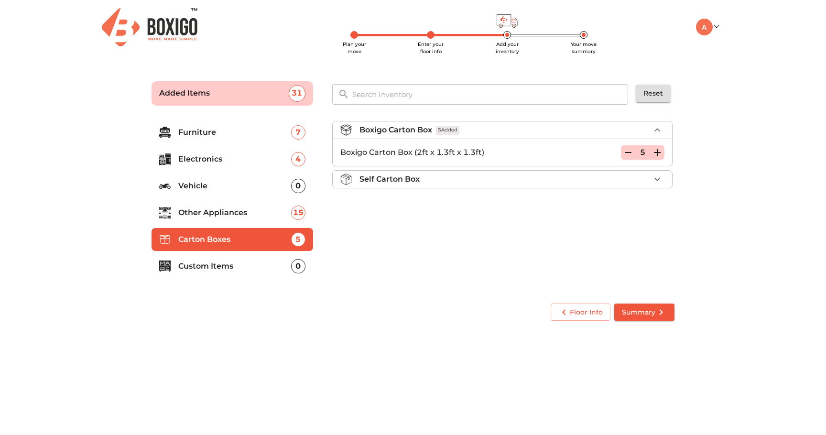
click at [657, 157] on icon "button" at bounding box center [657, 152] width 11 height 11
click at [256, 271] on p "Custom Items" at bounding box center [234, 266] width 113 height 11
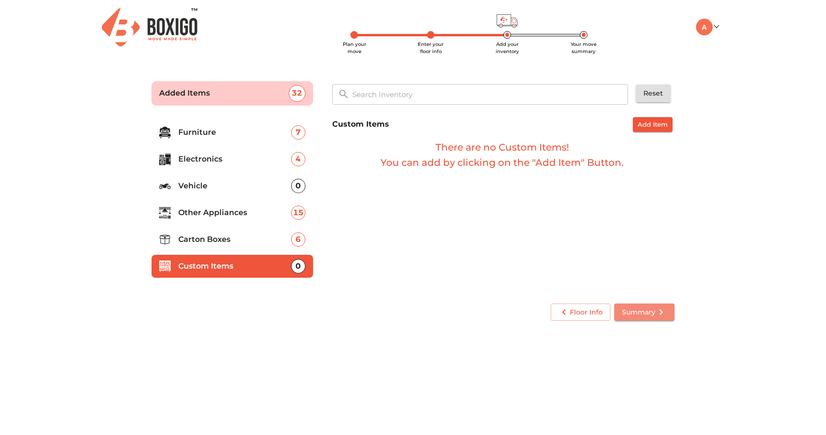
click at [651, 319] on button "Summary" at bounding box center [644, 313] width 60 height 18
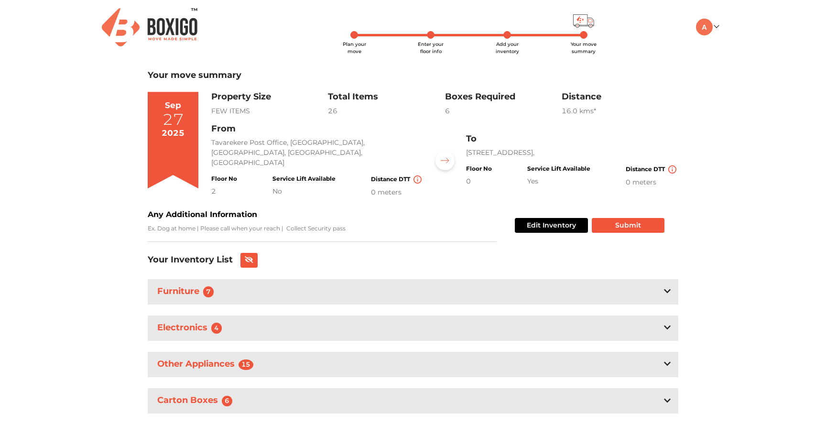
click at [668, 289] on icon at bounding box center [667, 291] width 7 height 8
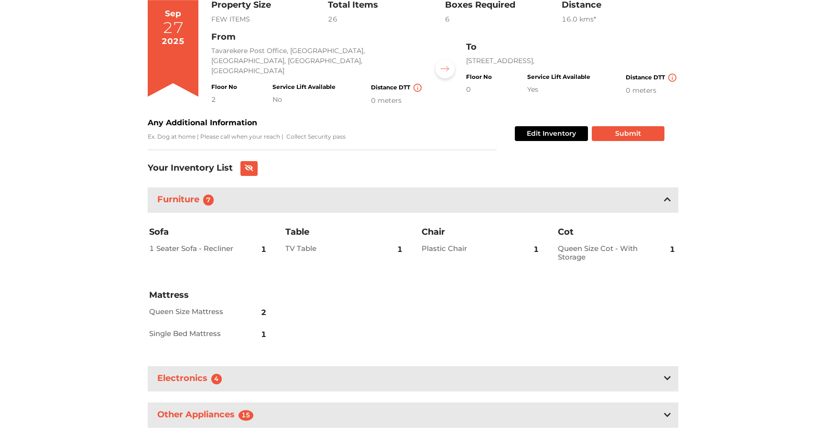
scroll to position [112, 0]
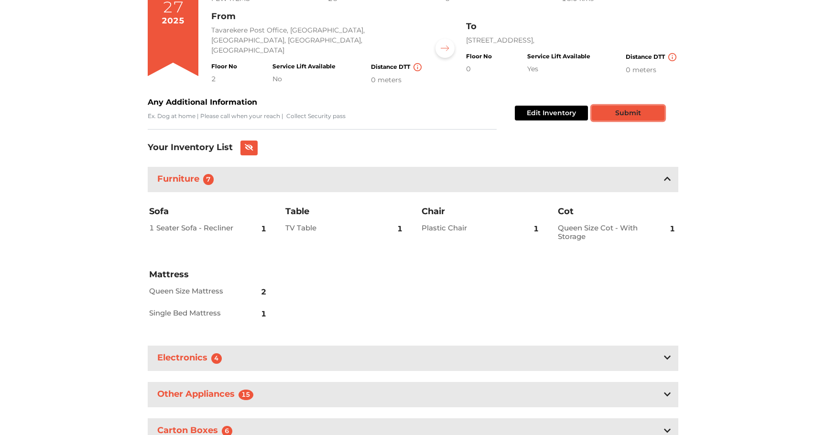
click at [636, 110] on button "Submit" at bounding box center [628, 113] width 73 height 15
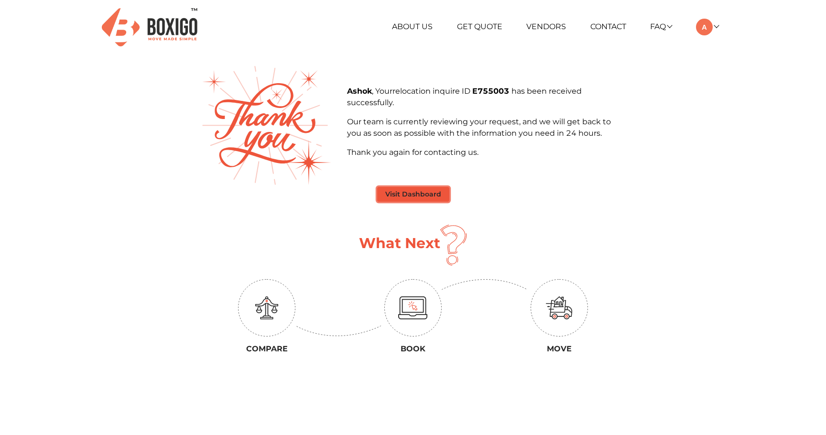
click at [418, 197] on button "Visit Dashboard" at bounding box center [413, 194] width 72 height 15
